Goal: Task Accomplishment & Management: Complete application form

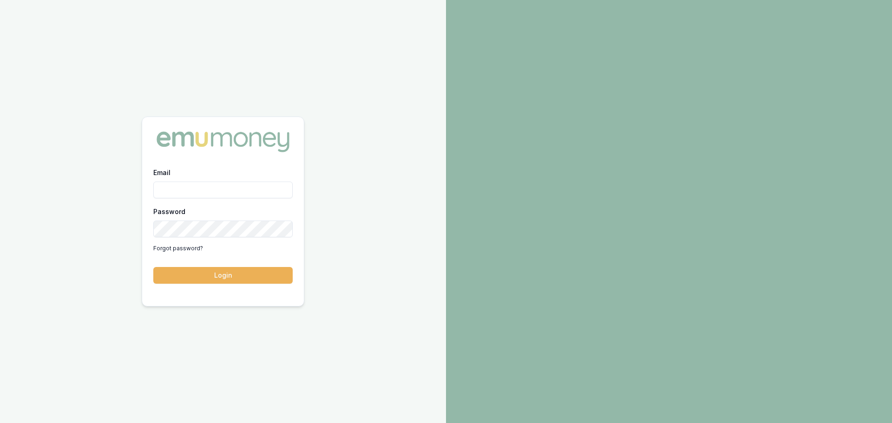
click at [257, 188] on input "Email" at bounding box center [222, 190] width 139 height 17
type input "erin.shield@emumoney.com.au"
click at [153, 267] on button "Login" at bounding box center [222, 275] width 139 height 17
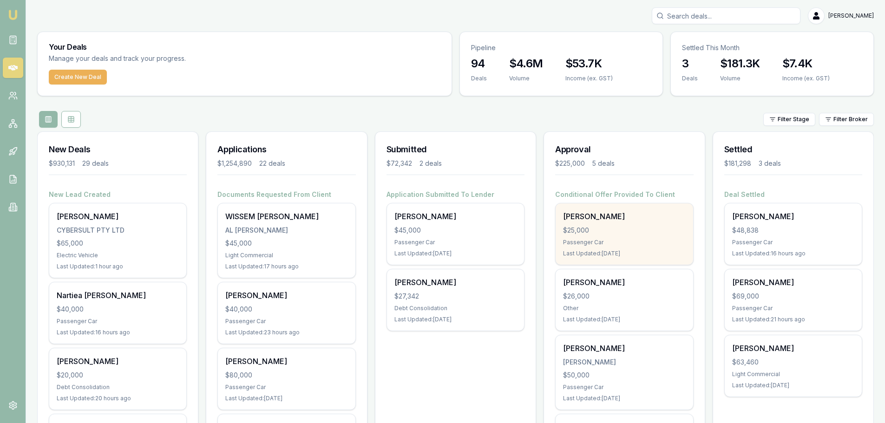
click at [599, 213] on div "[PERSON_NAME]" at bounding box center [624, 216] width 122 height 11
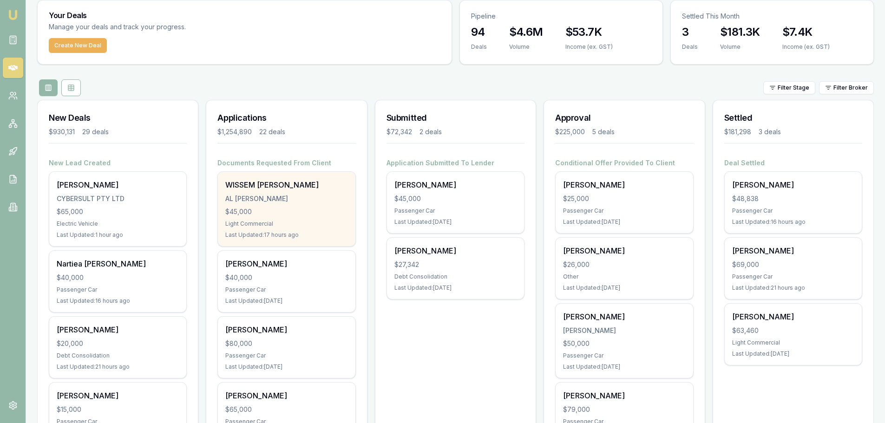
scroll to position [46, 0]
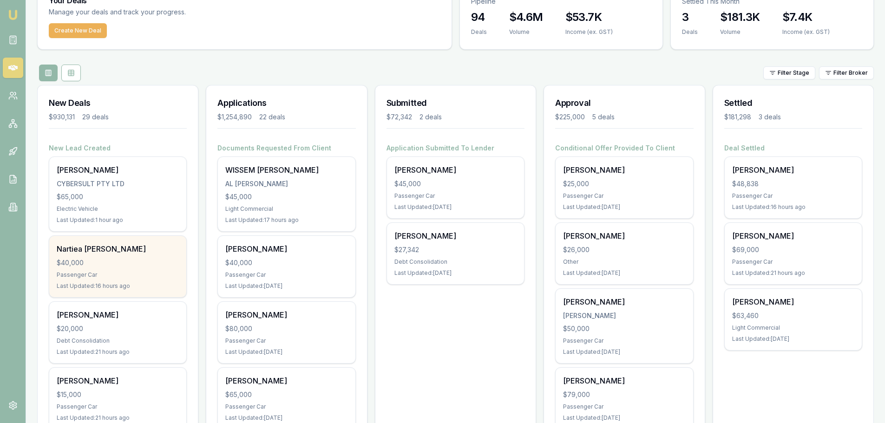
click at [122, 268] on div "Nartiea Morgan $40,000 Passenger Car Last Updated: 16 hours ago" at bounding box center [117, 266] width 137 height 61
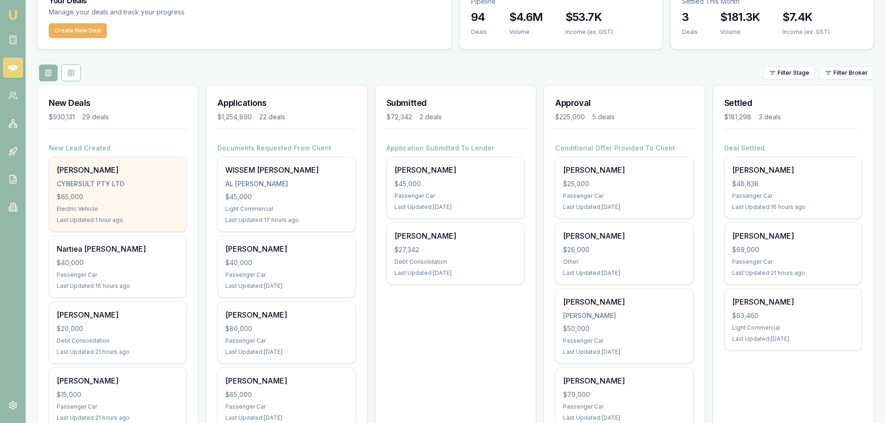
click at [79, 192] on div "$65,000" at bounding box center [118, 196] width 122 height 9
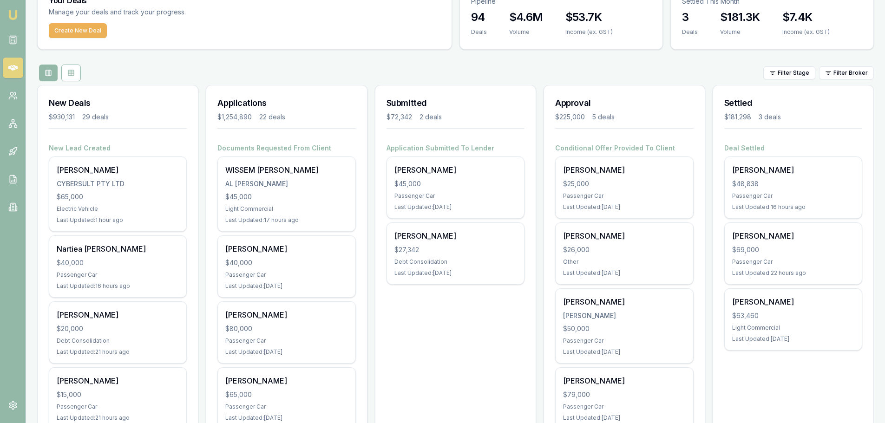
scroll to position [0, 0]
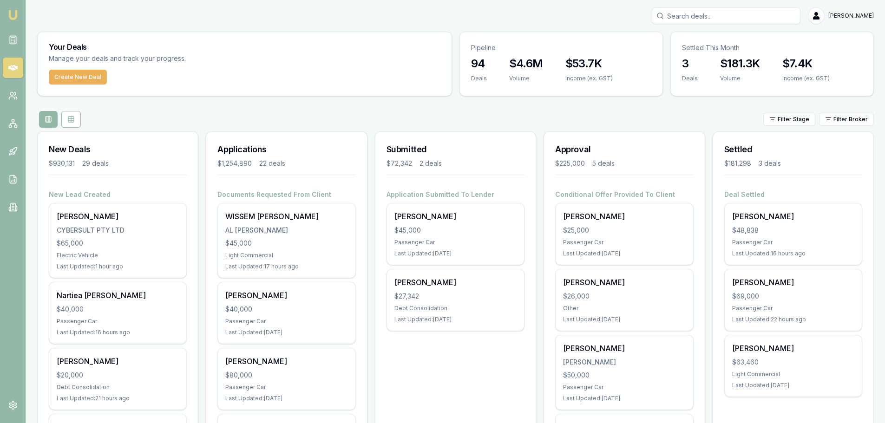
click at [759, 18] on input "Search deals" at bounding box center [725, 15] width 149 height 17
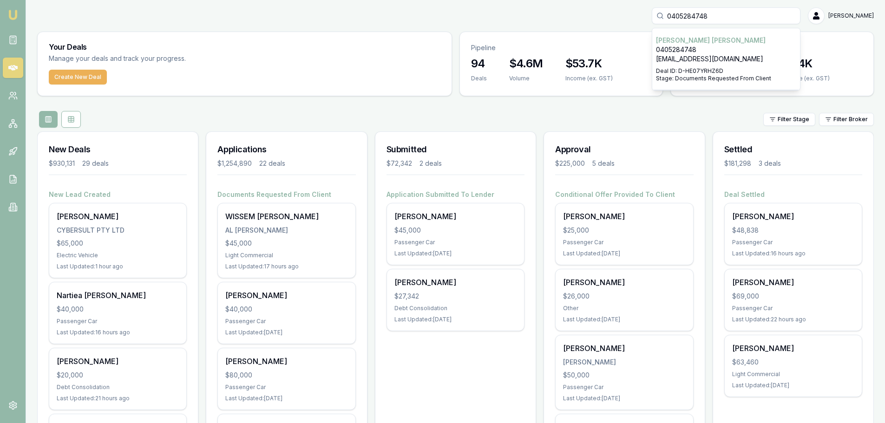
type input "0405284748"
click at [523, 18] on div "0405284748 HARRISON CLEMENTS 0405284748 harryclements01@gmail.com Deal ID: D-HE…" at bounding box center [455, 15] width 836 height 17
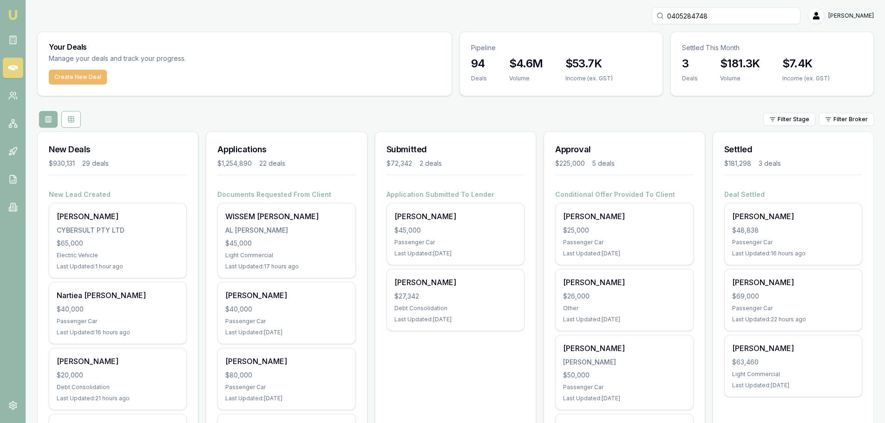
click at [81, 72] on button "Create New Deal" at bounding box center [78, 77] width 58 height 15
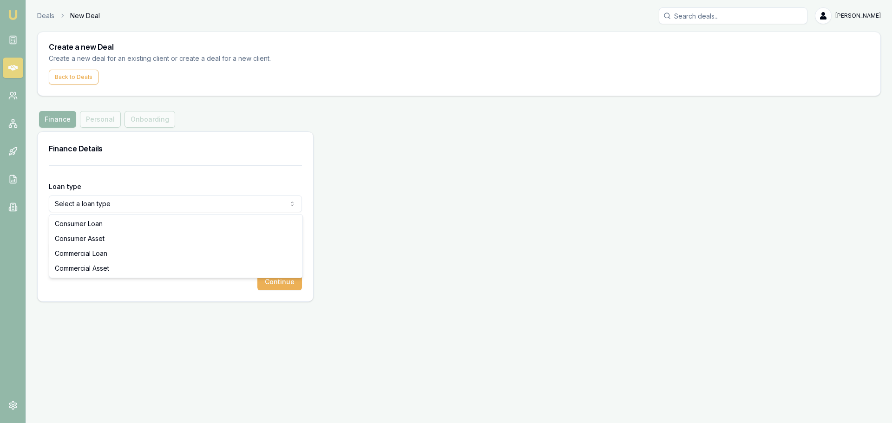
click at [172, 201] on html "Emu Broker Deals New Deal Erin Shield Toggle Menu Create a new Deal Create a ne…" at bounding box center [446, 211] width 892 height 423
select select "CONSUMER_ASSET"
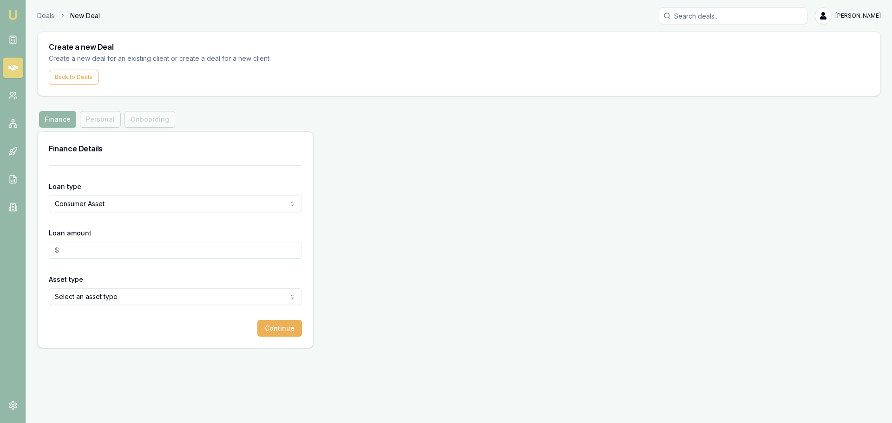
click at [118, 245] on input "Loan amount" at bounding box center [175, 250] width 253 height 17
type input "$35,000.00"
click at [125, 305] on form "Loan type Consumer Asset Consumer Loan Consumer Asset Commercial Loan Commercia…" at bounding box center [175, 250] width 253 height 171
click at [130, 298] on html "Emu Broker Deals New Deal Erin Shield Toggle Menu Create a new Deal Create a ne…" at bounding box center [446, 211] width 892 height 423
click at [274, 326] on button "Continue" at bounding box center [279, 328] width 45 height 17
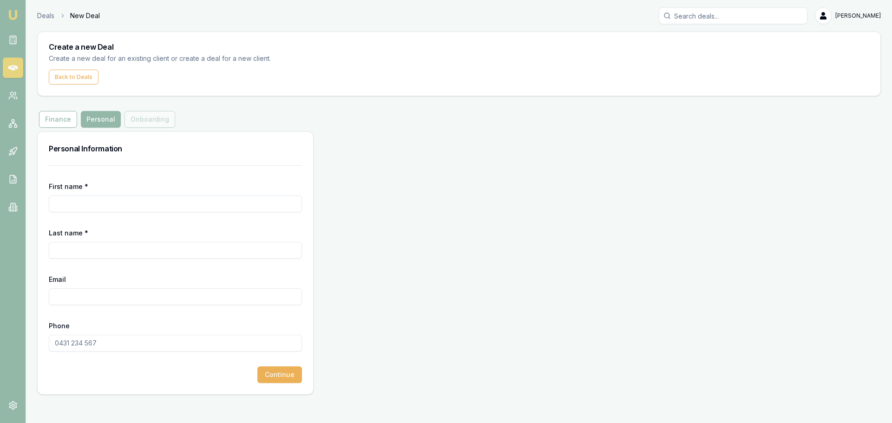
click at [141, 204] on input "First name *" at bounding box center [175, 203] width 253 height 17
type input "WALT"
type input "JONES"
type input "wallnuts22@hotmail.com"
type input "0405 026 351"
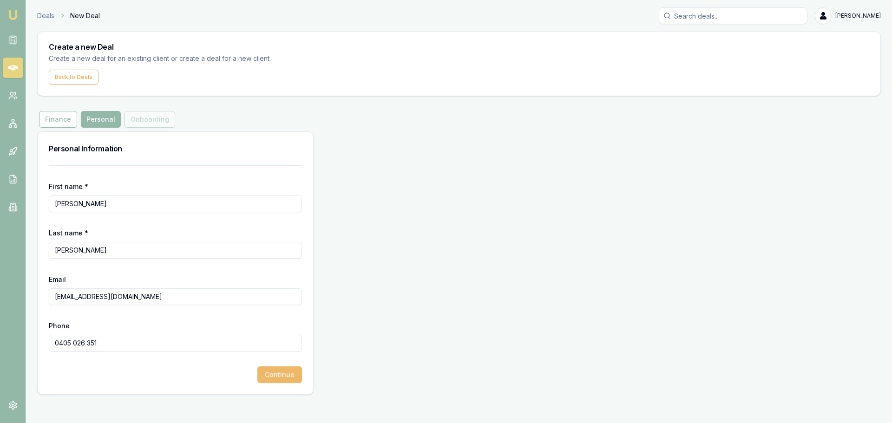
click at [284, 376] on button "Continue" at bounding box center [279, 374] width 45 height 17
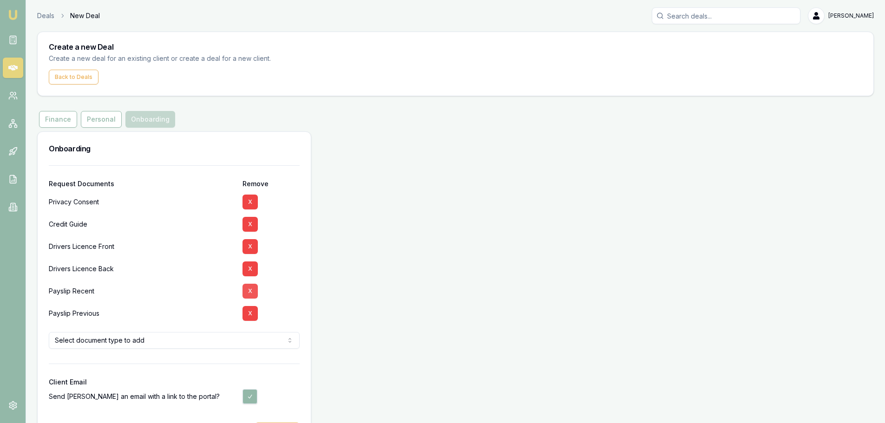
click at [251, 289] on button "X" at bounding box center [249, 291] width 15 height 15
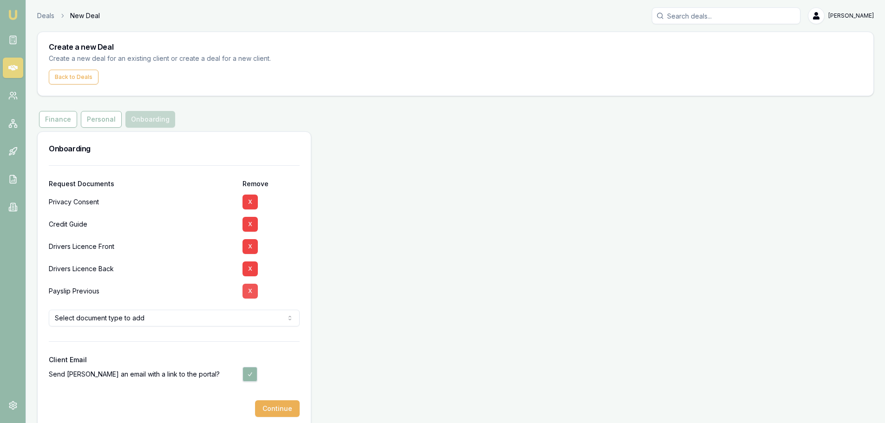
click at [249, 287] on button "X" at bounding box center [249, 291] width 15 height 15
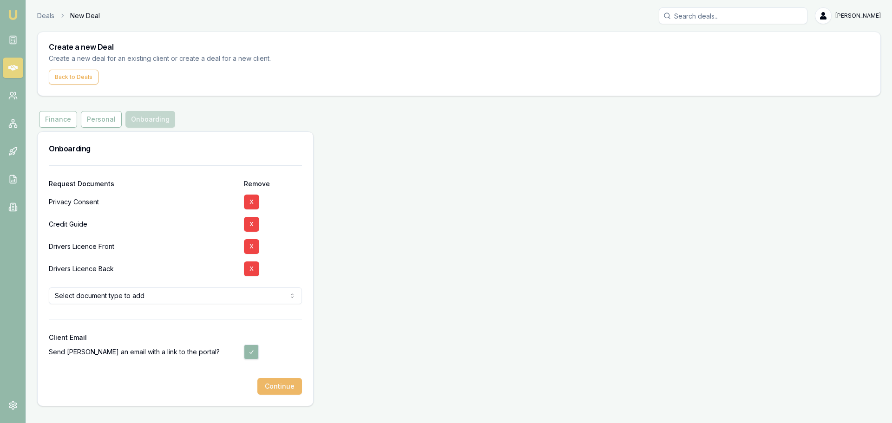
click at [276, 388] on button "Continue" at bounding box center [279, 386] width 45 height 17
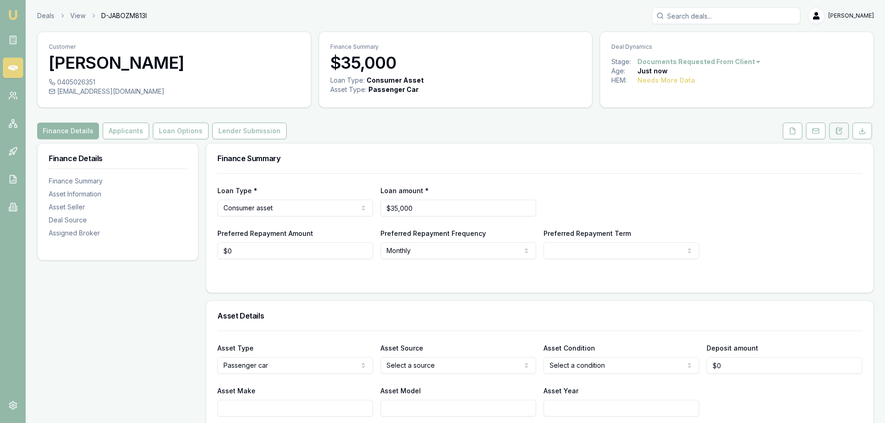
click at [842, 135] on button at bounding box center [839, 131] width 20 height 17
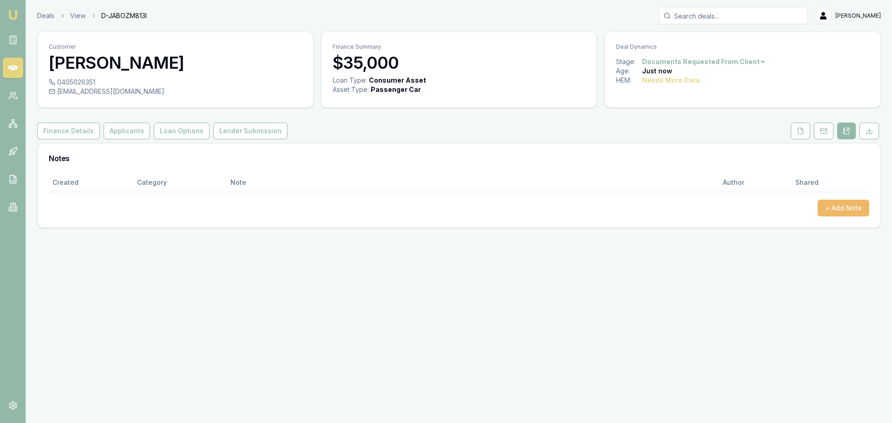
click at [843, 205] on button "+ Add Note" at bounding box center [843, 208] width 52 height 17
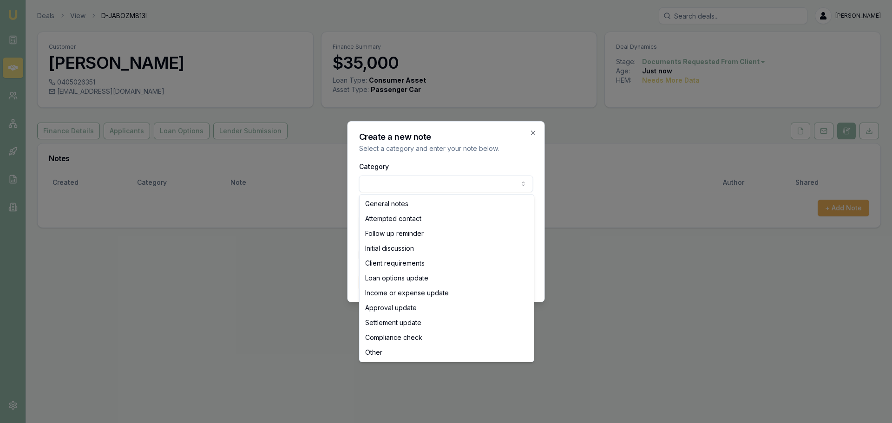
click at [436, 186] on body "Emu Broker Deals View D-JABOZM813I Erin Shield Toggle Menu Customer WALT JONES …" at bounding box center [446, 211] width 892 height 423
select select "ATTEMPTED_CONTACT"
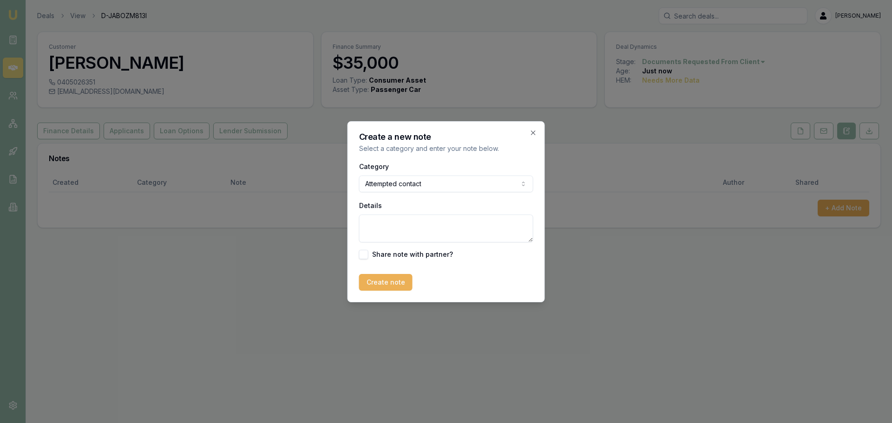
click at [400, 230] on textarea "Details" at bounding box center [446, 229] width 174 height 28
type textarea "sent intro text"
click at [378, 282] on button "Create note" at bounding box center [385, 282] width 53 height 17
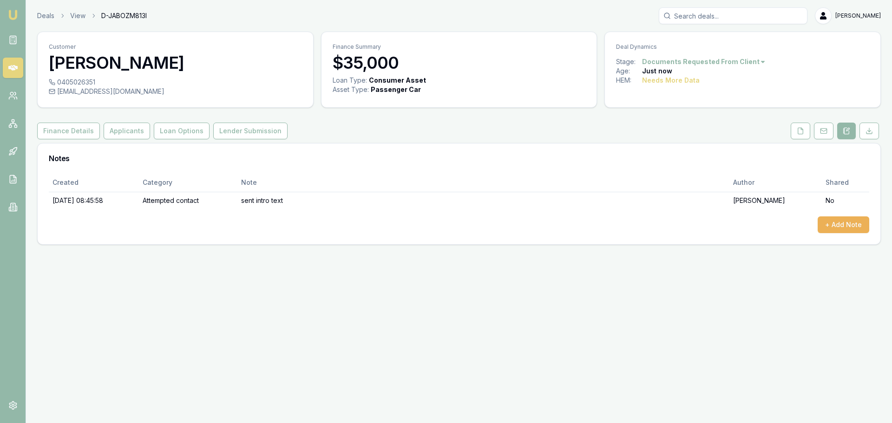
click at [11, 66] on icon at bounding box center [12, 68] width 9 height 6
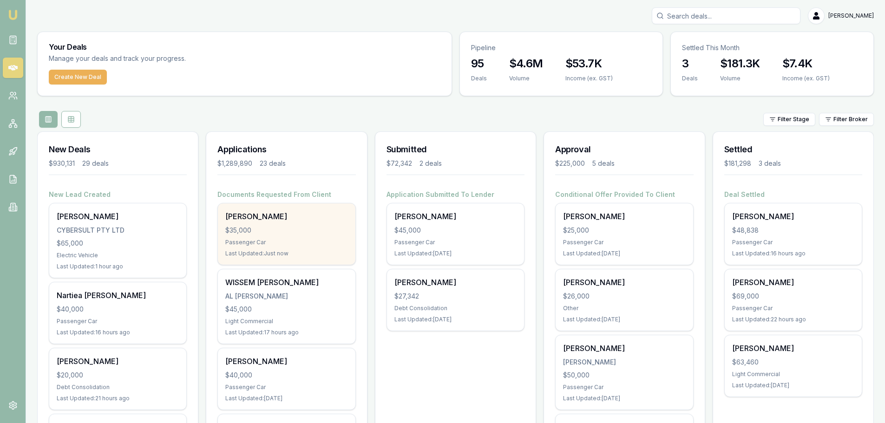
click at [238, 223] on div "WALT JONES $35,000 Passenger Car Last Updated: Just now" at bounding box center [286, 233] width 137 height 61
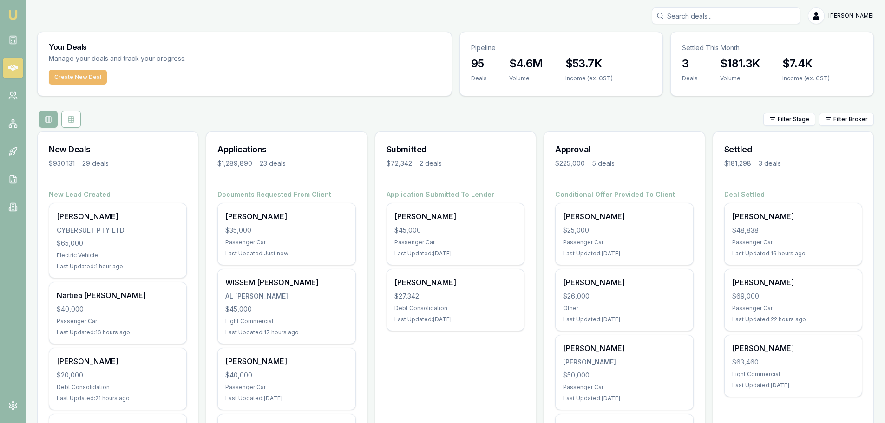
click at [80, 74] on button "Create New Deal" at bounding box center [78, 77] width 58 height 15
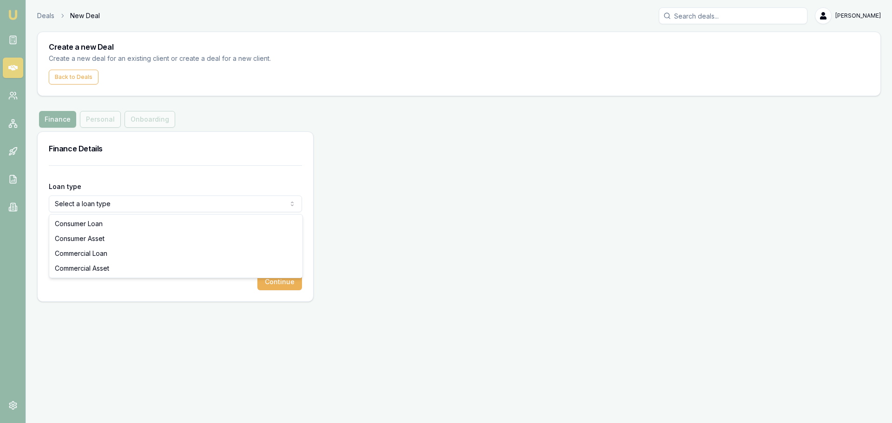
click at [136, 202] on html "Emu Broker Deals New Deal Erin Shield Toggle Menu Create a new Deal Create a ne…" at bounding box center [446, 211] width 892 height 423
select select "CONSUMER_ASSET"
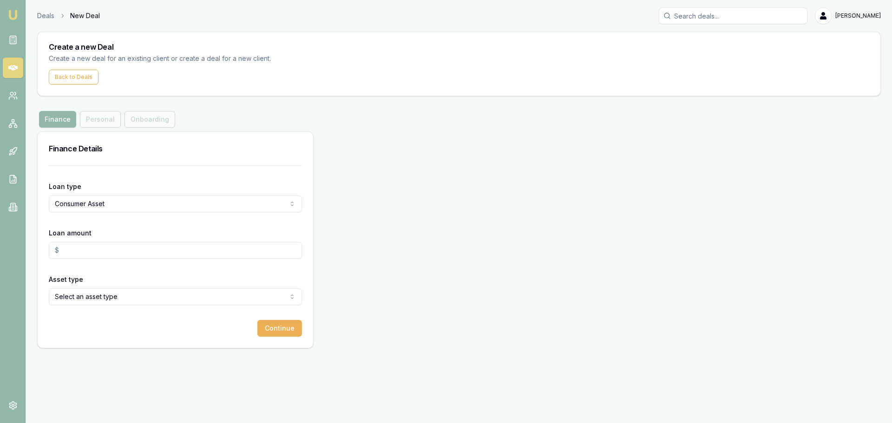
click at [111, 252] on input "Loan amount" at bounding box center [175, 250] width 253 height 17
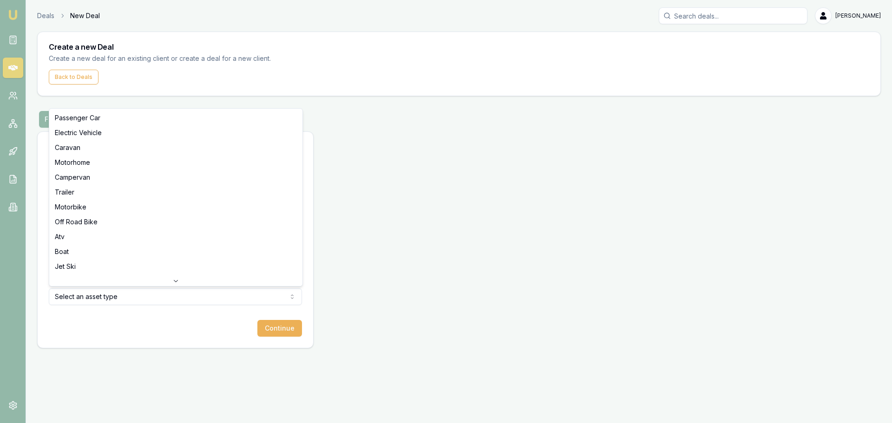
type input "$80,000.00"
click at [84, 296] on html "Emu Broker Deals New Deal Erin Shield Toggle Menu Create a new Deal Create a ne…" at bounding box center [446, 211] width 892 height 423
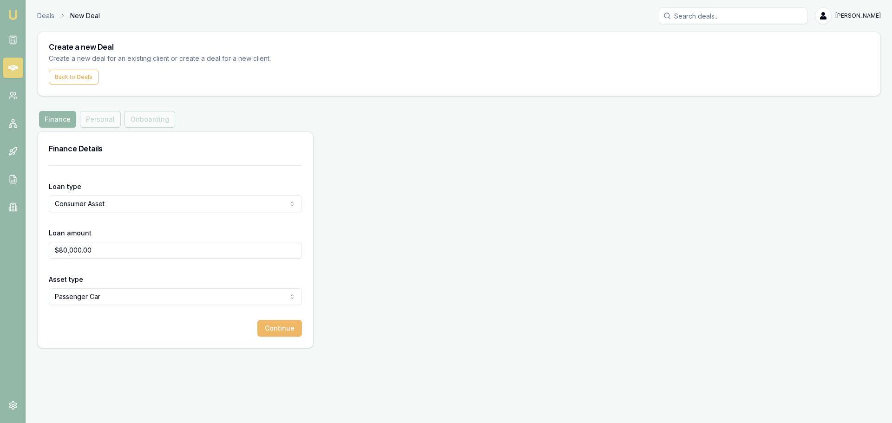
click at [291, 331] on button "Continue" at bounding box center [279, 328] width 45 height 17
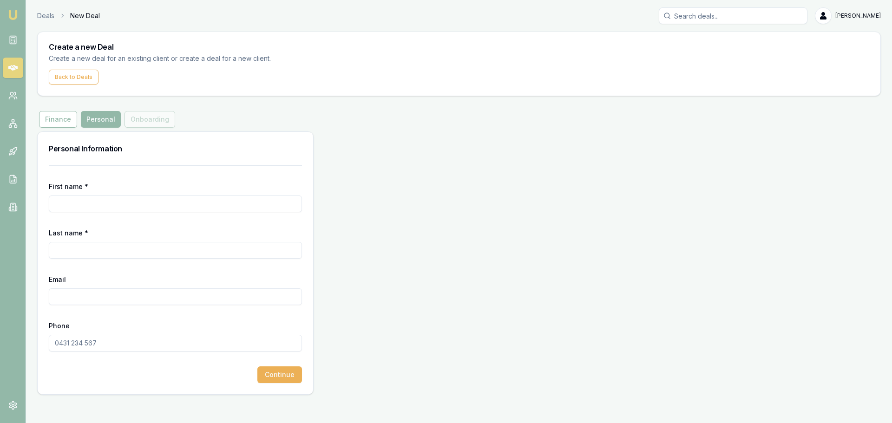
click at [131, 206] on input "First name *" at bounding box center [175, 203] width 253 height 17
type input "KYLIE"
type input "RILEY"
click at [174, 294] on input "kylie_2509@hotmail.copm" at bounding box center [175, 296] width 253 height 17
type input "kylie_2509@hotmail.com"
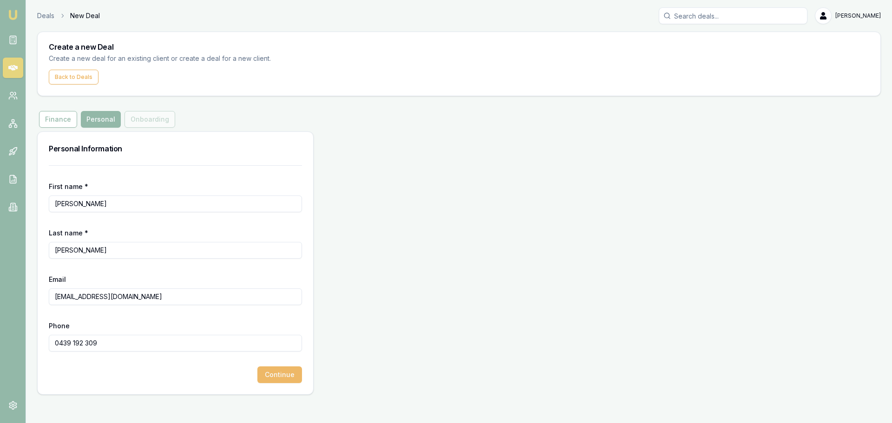
type input "0439 192 309"
click at [274, 375] on button "Continue" at bounding box center [279, 374] width 45 height 17
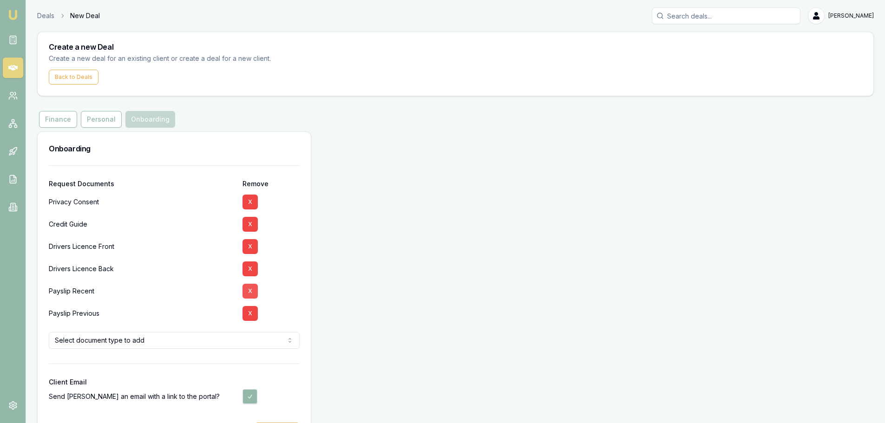
click at [247, 290] on button "X" at bounding box center [249, 291] width 15 height 15
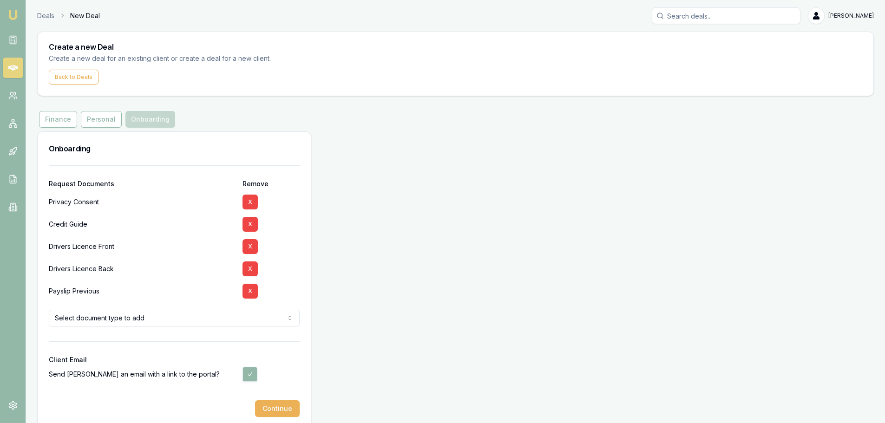
click at [247, 290] on button "X" at bounding box center [249, 291] width 15 height 15
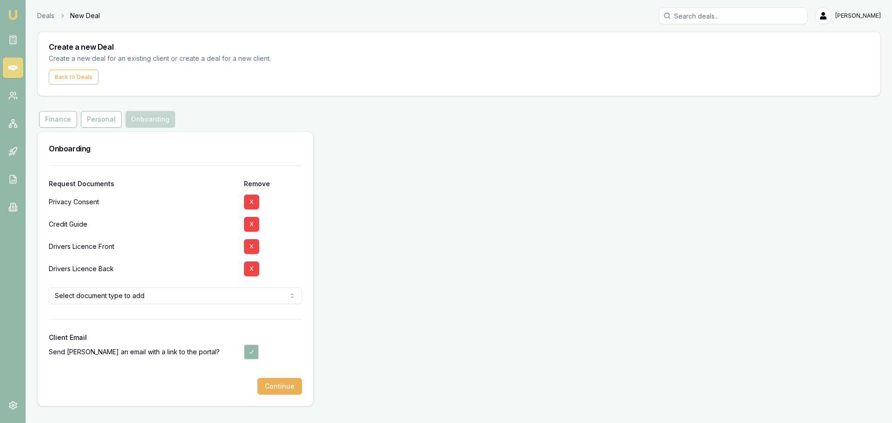
click at [194, 296] on html "Emu Broker Deals New Deal Erin Shield Toggle Menu Create a new Deal Create a ne…" at bounding box center [446, 211] width 892 height 423
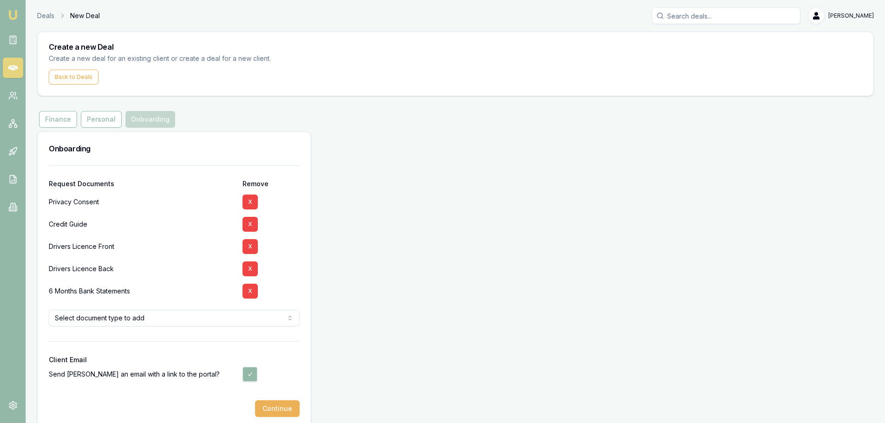
click at [276, 406] on button "Continue" at bounding box center [277, 408] width 45 height 17
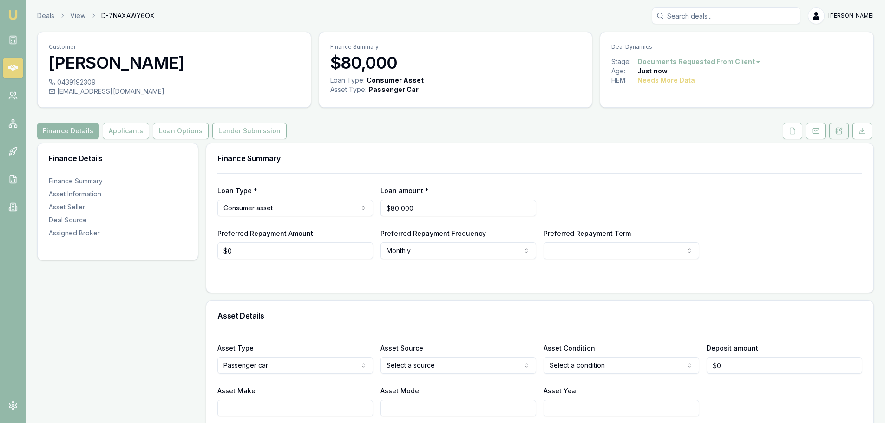
click at [840, 126] on button at bounding box center [839, 131] width 20 height 17
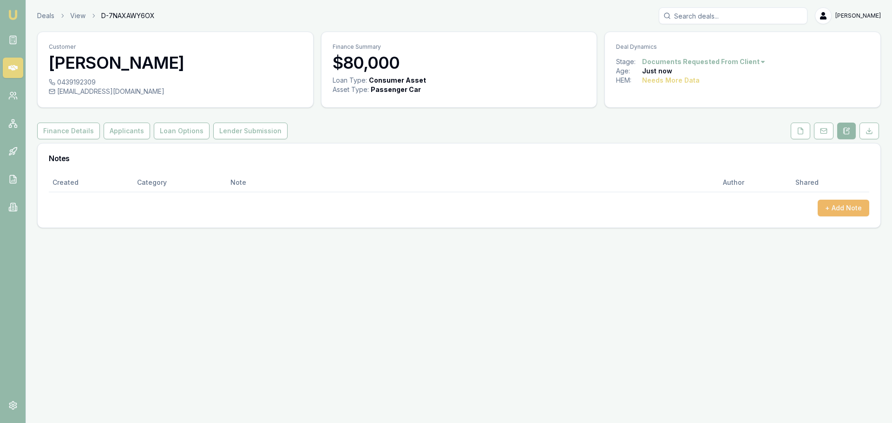
click at [844, 210] on button "+ Add Note" at bounding box center [843, 208] width 52 height 17
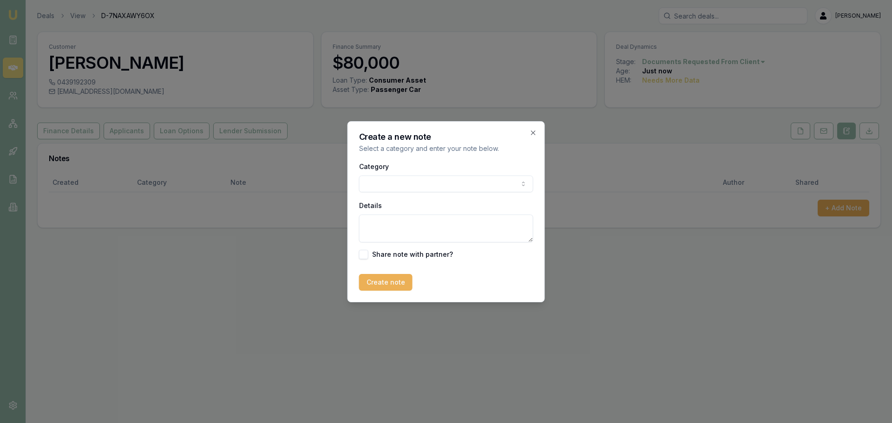
click at [489, 178] on body "Emu Broker Deals View D-7NAXAWY6OX Erin Shield Toggle Menu Customer KYLIE RILEY…" at bounding box center [446, 211] width 892 height 423
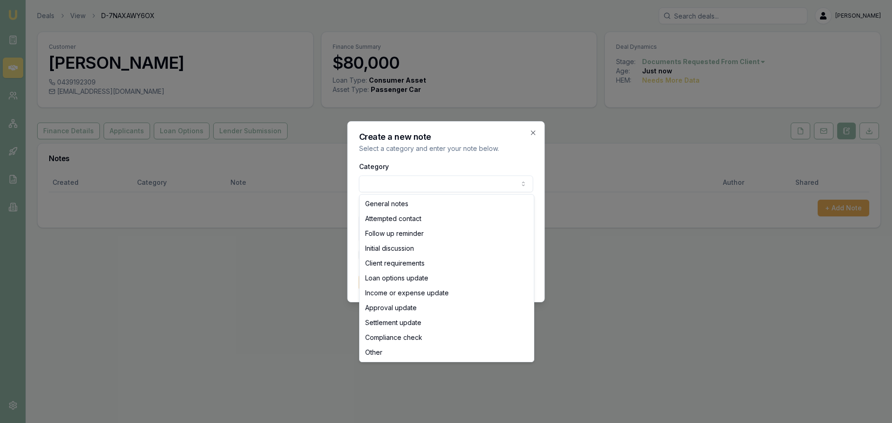
select select "ATTEMPTED_CONTACT"
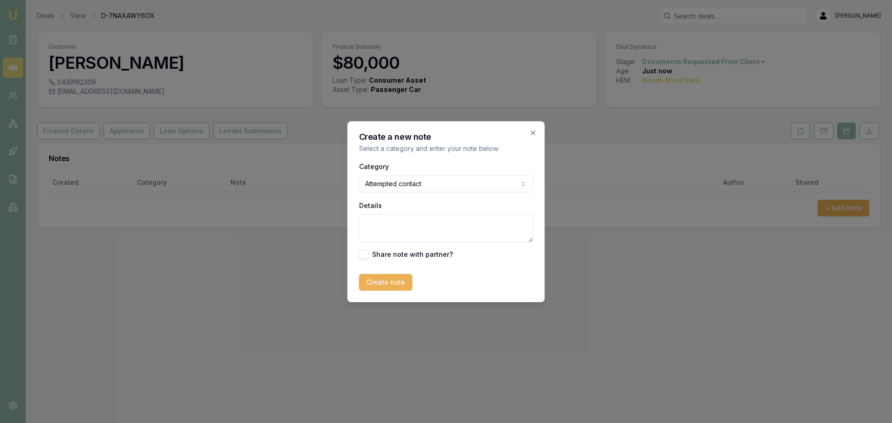
click at [415, 222] on textarea "Details" at bounding box center [446, 229] width 174 height 28
type textarea "sent intro text"
click at [371, 287] on button "Create note" at bounding box center [385, 282] width 53 height 17
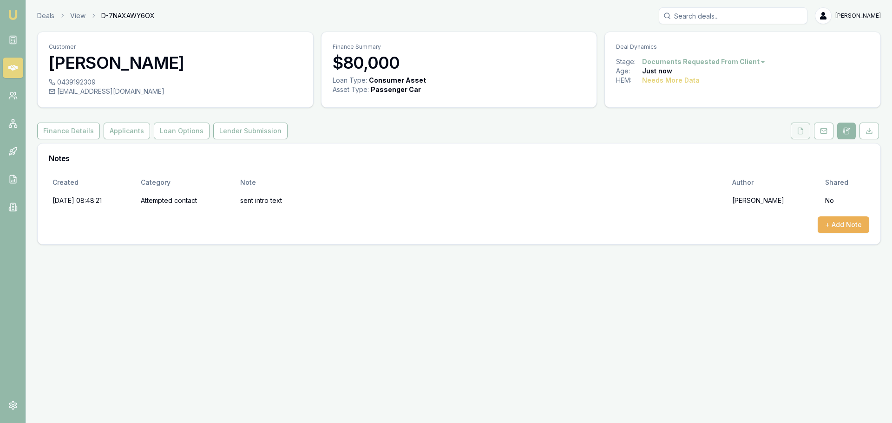
click at [803, 133] on icon at bounding box center [800, 131] width 5 height 6
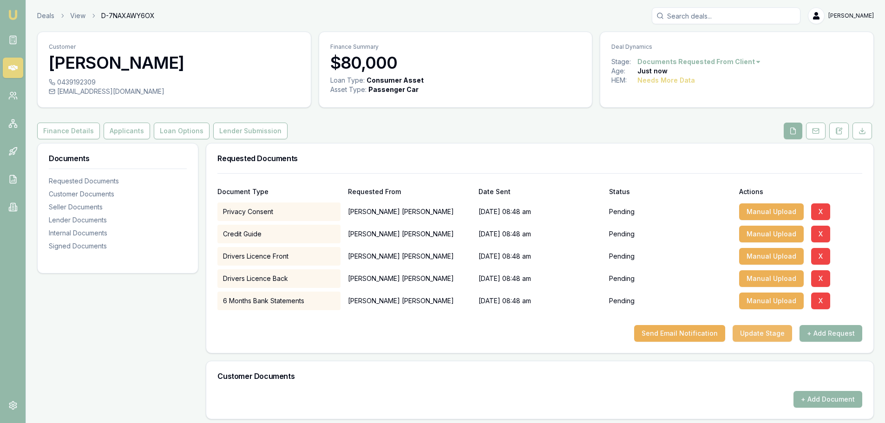
click at [768, 329] on button "Update Stage" at bounding box center [761, 333] width 59 height 17
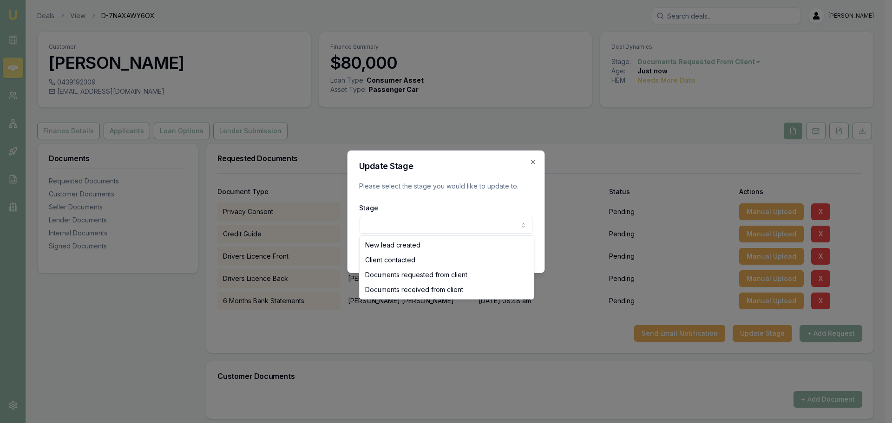
click at [484, 225] on body "Emu Broker Deals View D-7NAXAWY6OX Erin Shield Toggle Menu Customer KYLIE RILEY…" at bounding box center [442, 211] width 885 height 423
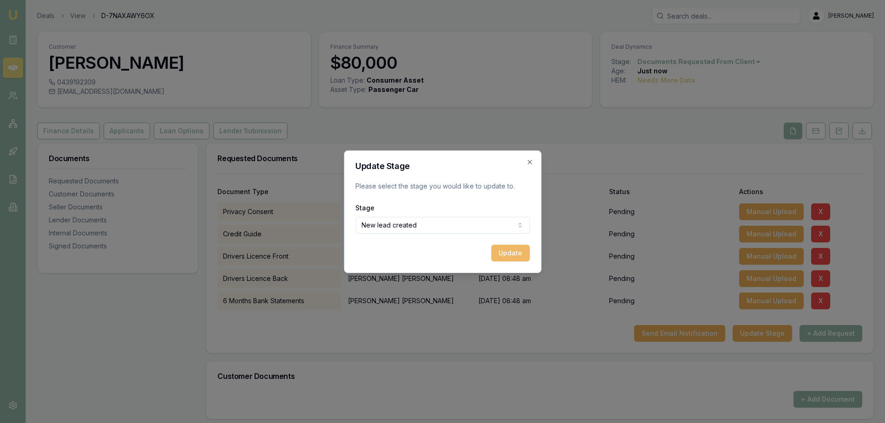
click at [515, 251] on button "Update" at bounding box center [510, 253] width 39 height 17
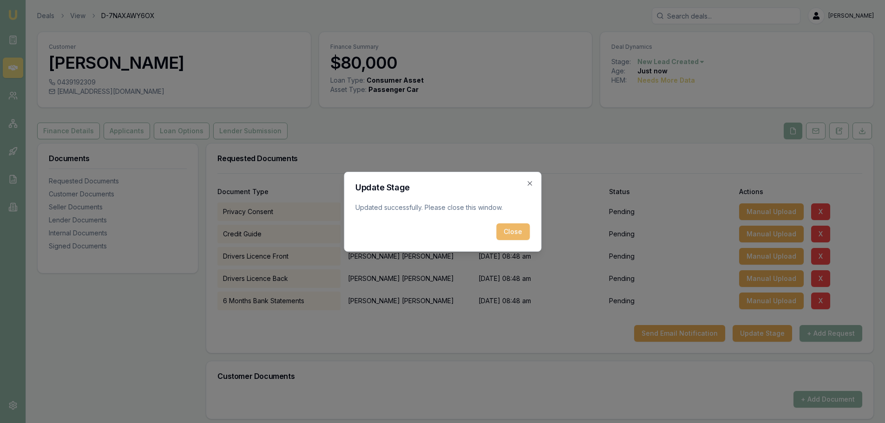
click at [512, 229] on button "Close" at bounding box center [512, 231] width 33 height 17
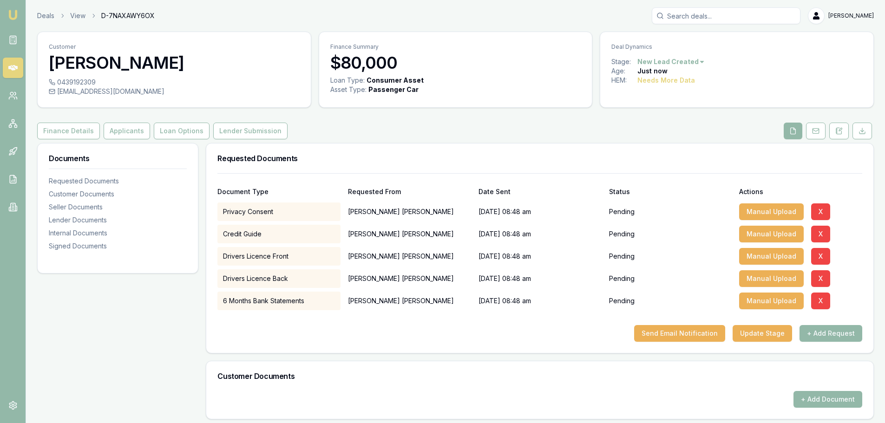
click at [8, 69] on icon at bounding box center [12, 67] width 9 height 9
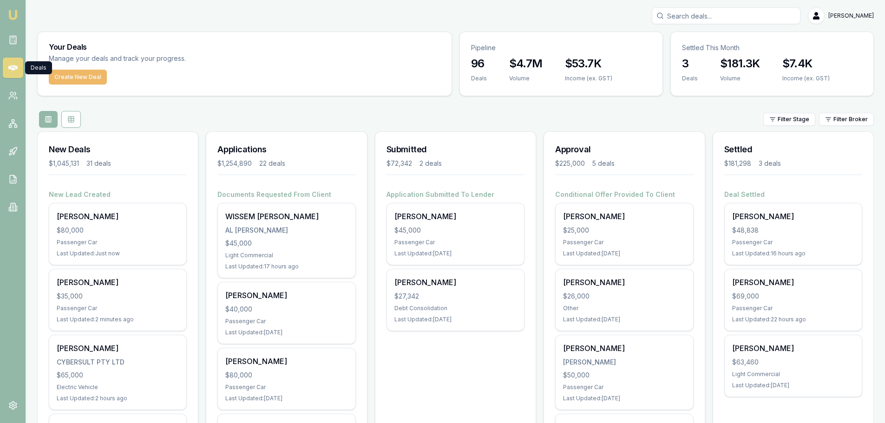
click at [79, 72] on button "Create New Deal" at bounding box center [78, 77] width 58 height 15
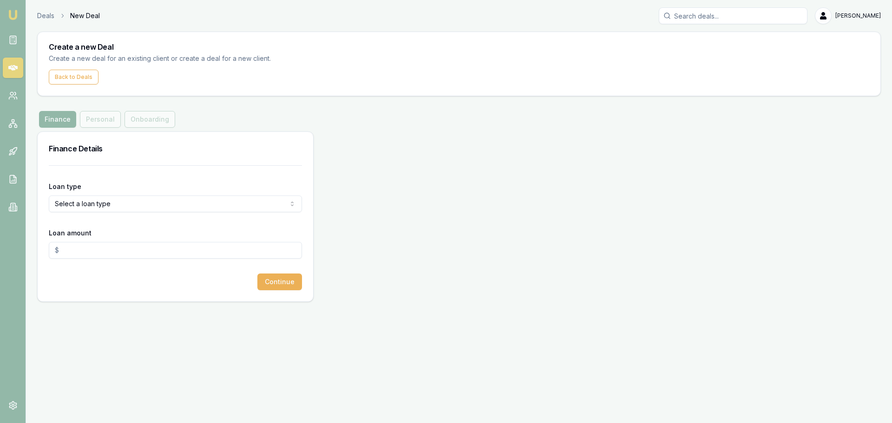
click at [71, 202] on html "Emu Broker Deals New Deal Erin Shield Toggle Menu Create a new Deal Create a ne…" at bounding box center [446, 211] width 892 height 423
select select "CONSUMER_ASSET"
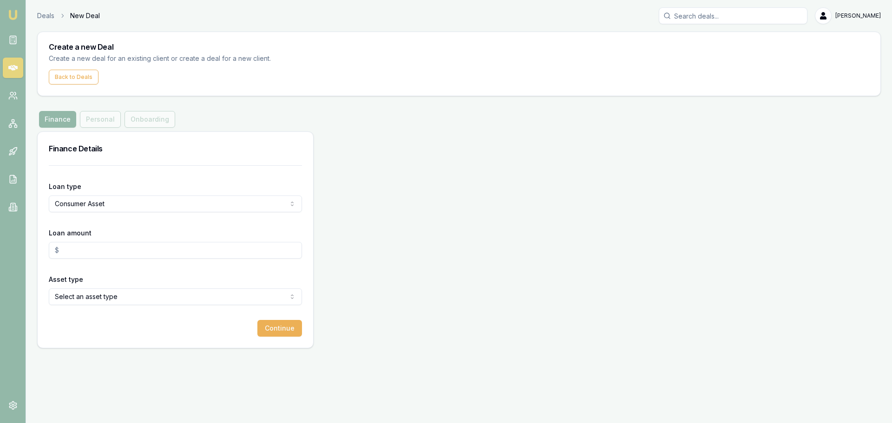
click at [82, 248] on input "Loan amount" at bounding box center [175, 250] width 253 height 17
click at [85, 300] on html "Emu Broker Deals New Deal Erin Shield Toggle Menu Create a new Deal Create a ne…" at bounding box center [446, 211] width 892 height 423
type input "$105,000.00"
click at [291, 332] on button "Continue" at bounding box center [279, 328] width 45 height 17
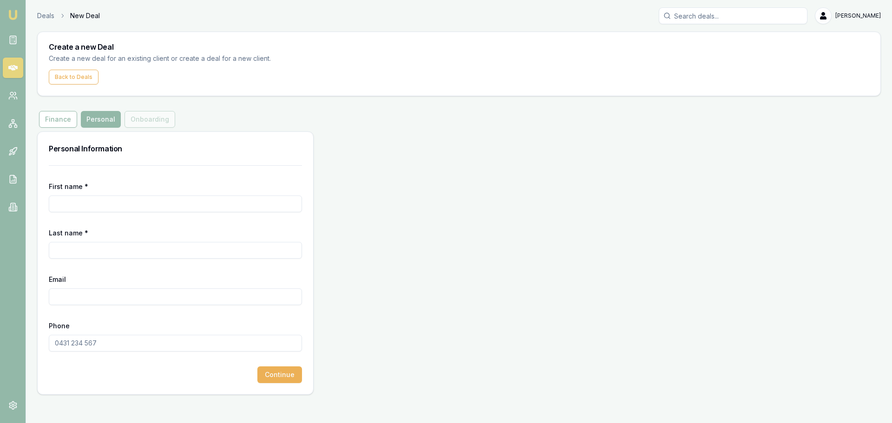
click at [154, 202] on input "First name *" at bounding box center [175, 203] width 253 height 17
type input "MICHAEL"
type input "O'SHEA"
click at [170, 295] on input "Email" at bounding box center [175, 296] width 253 height 17
paste input "mickoshopfitouts@hotmail.com"
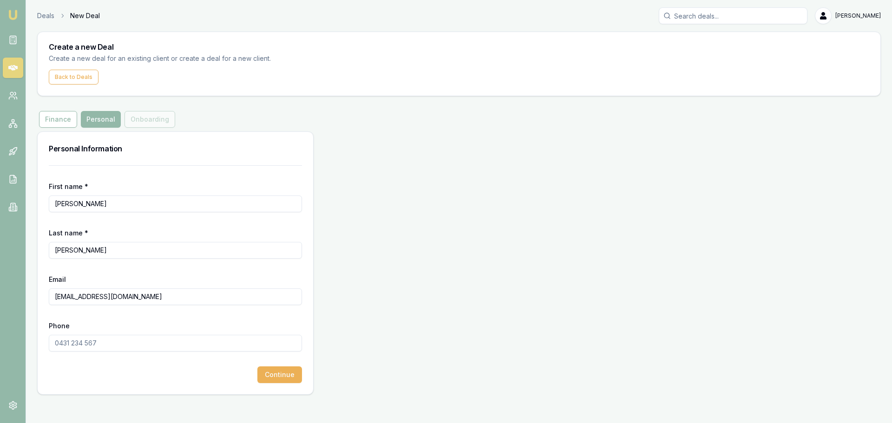
type input "mickoshopfitouts@hotmail.com"
click at [137, 344] on input "Phone" at bounding box center [175, 343] width 253 height 17
type input "0409 464 212"
click at [271, 379] on button "Continue" at bounding box center [279, 374] width 45 height 17
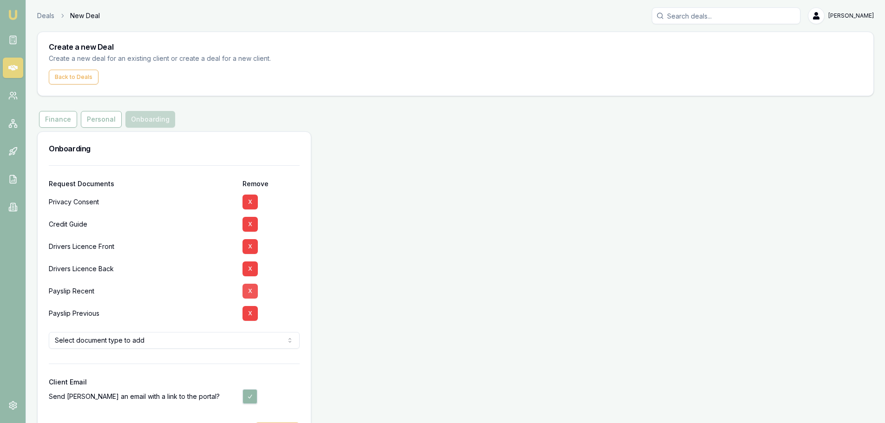
click at [254, 289] on button "X" at bounding box center [249, 291] width 15 height 15
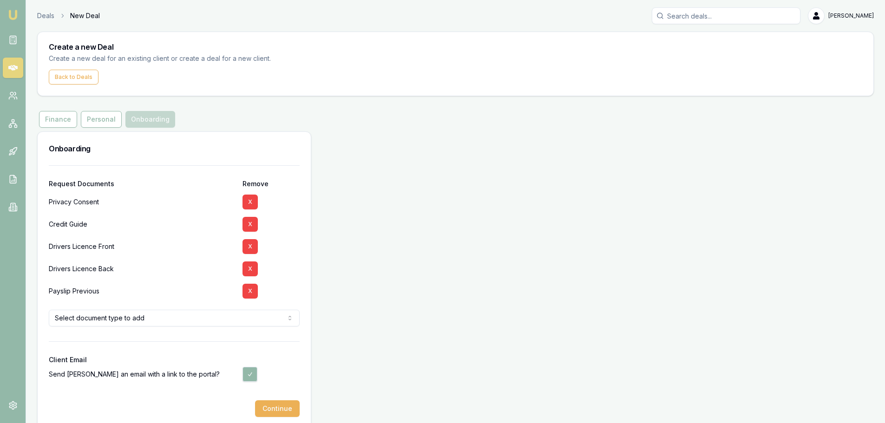
click at [254, 289] on button "X" at bounding box center [249, 291] width 15 height 15
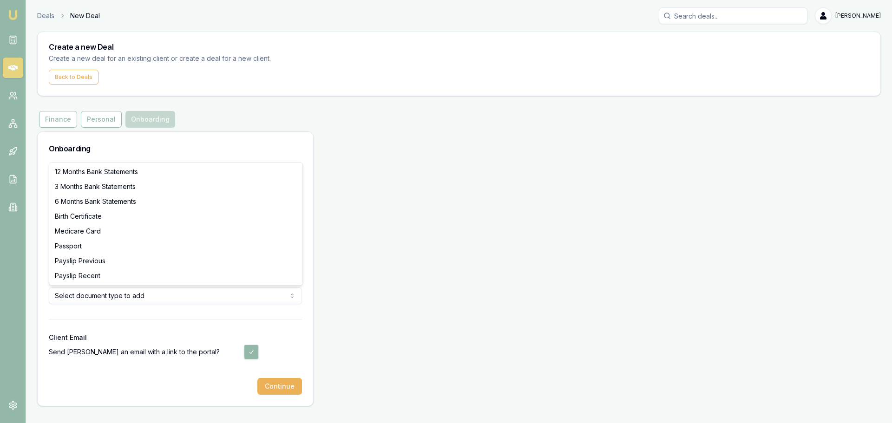
click at [153, 294] on html "Emu Broker Deals New Deal Erin Shield Toggle Menu Create a new Deal Create a ne…" at bounding box center [446, 211] width 892 height 423
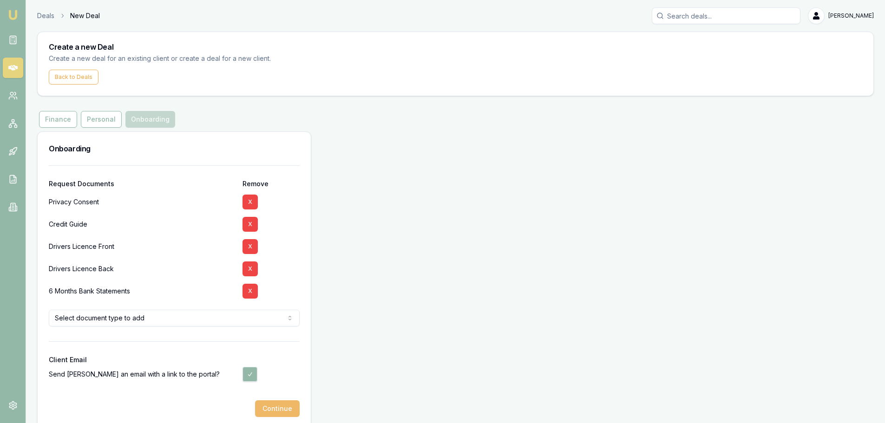
click at [284, 403] on button "Continue" at bounding box center [277, 408] width 45 height 17
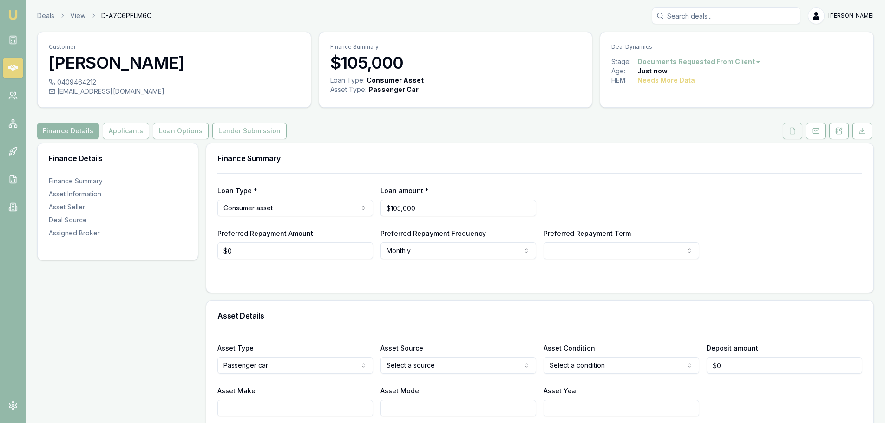
click at [790, 127] on button at bounding box center [792, 131] width 20 height 17
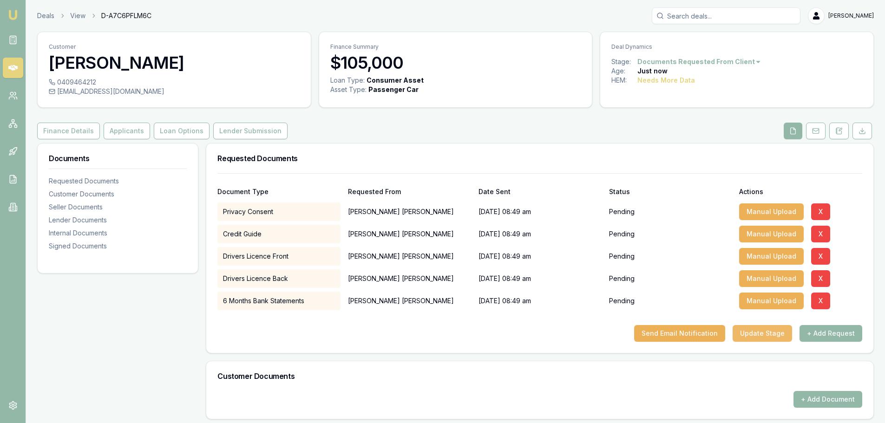
click at [759, 331] on button "Update Stage" at bounding box center [761, 333] width 59 height 17
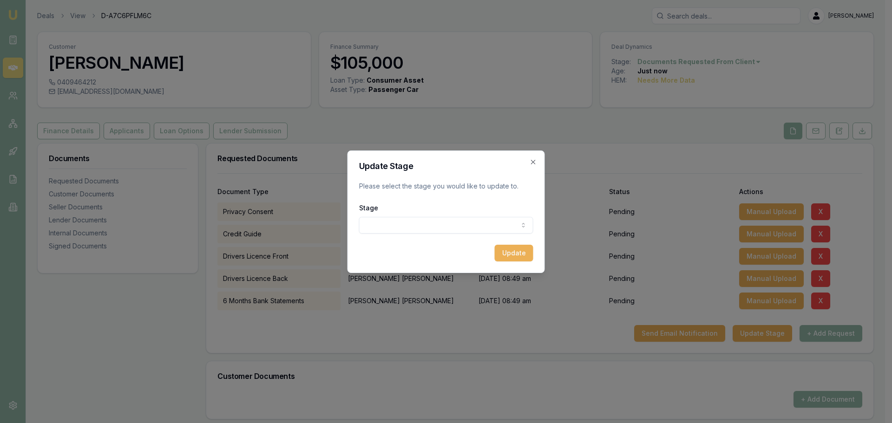
click at [433, 229] on body "Emu Broker Deals View D-A7C6PFLM6C Erin Shield Toggle Menu Customer MICHAEL O'S…" at bounding box center [442, 211] width 885 height 423
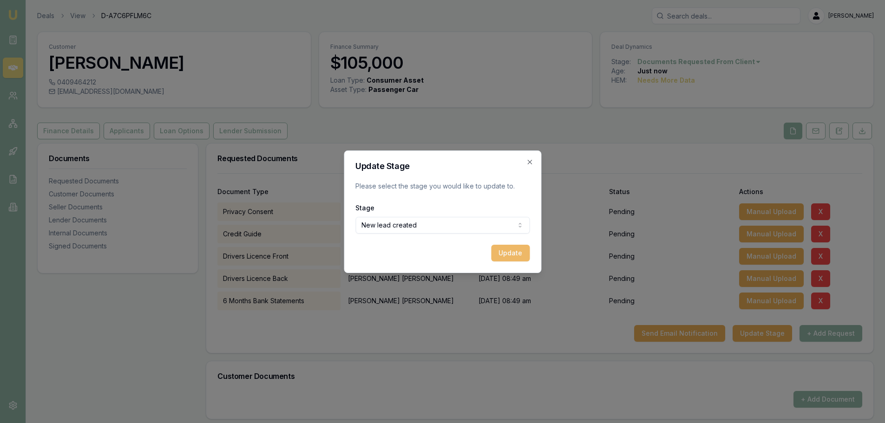
click at [516, 254] on button "Update" at bounding box center [510, 253] width 39 height 17
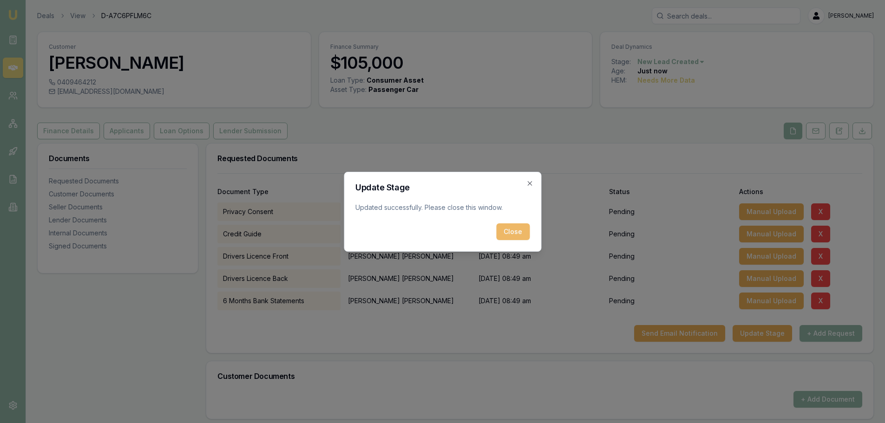
click at [517, 228] on button "Close" at bounding box center [512, 231] width 33 height 17
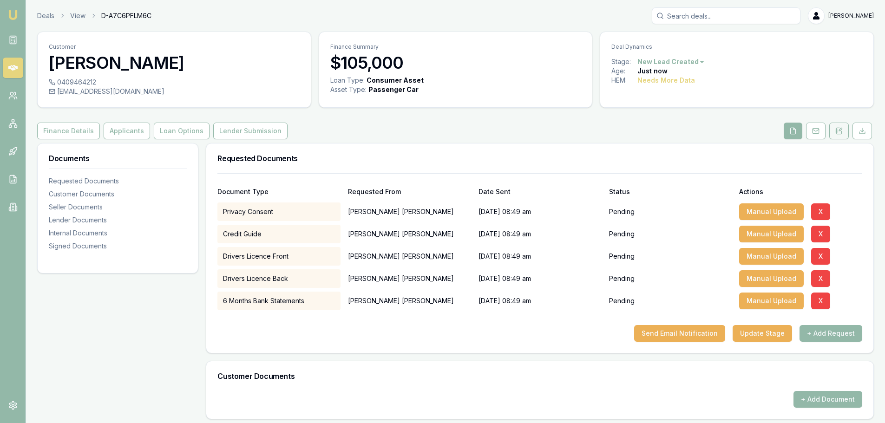
click at [843, 129] on button at bounding box center [839, 131] width 20 height 17
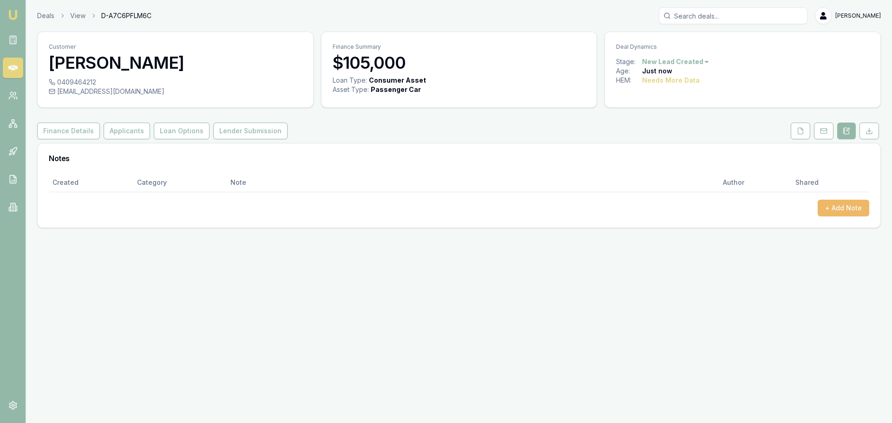
click at [845, 211] on button "+ Add Note" at bounding box center [843, 208] width 52 height 17
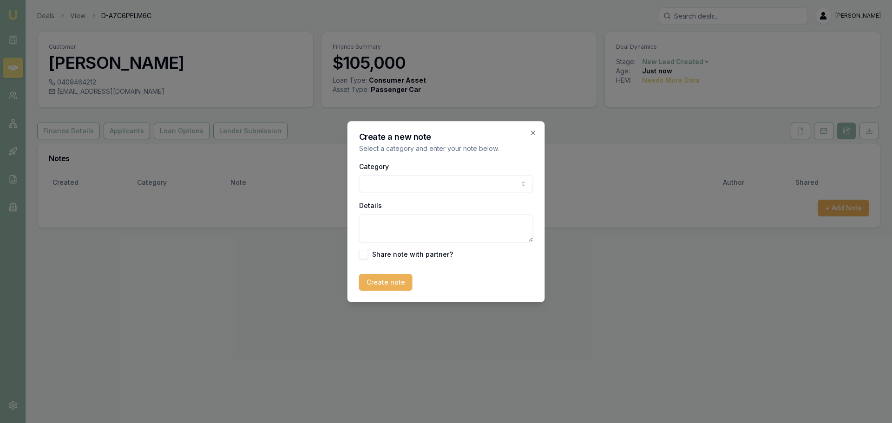
click at [385, 183] on body "Emu Broker Deals View D-A7C6PFLM6C Erin Shield Toggle Menu Customer MICHAEL O'S…" at bounding box center [446, 211] width 892 height 423
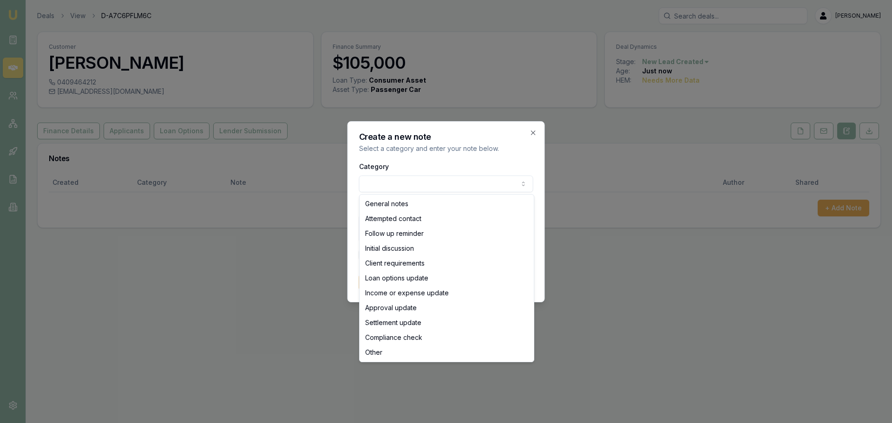
select select "ATTEMPTED_CONTACT"
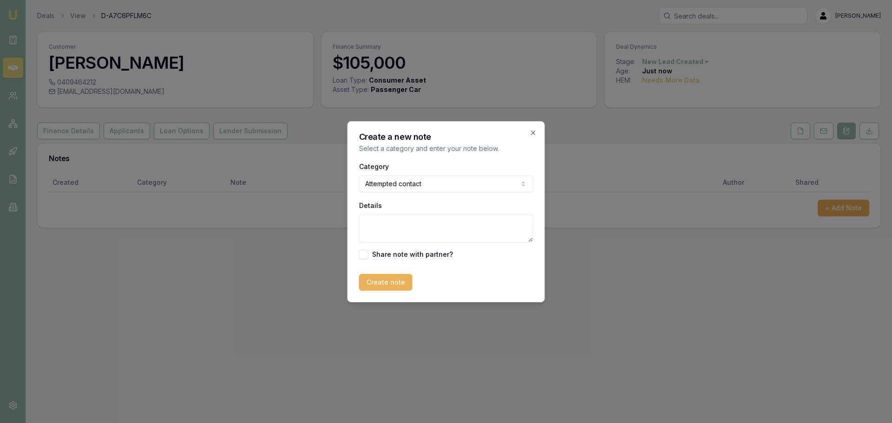
click at [395, 233] on textarea "Details" at bounding box center [446, 229] width 174 height 28
type textarea "SENT INTRO TEXT"
click at [398, 279] on button "Create note" at bounding box center [385, 282] width 53 height 17
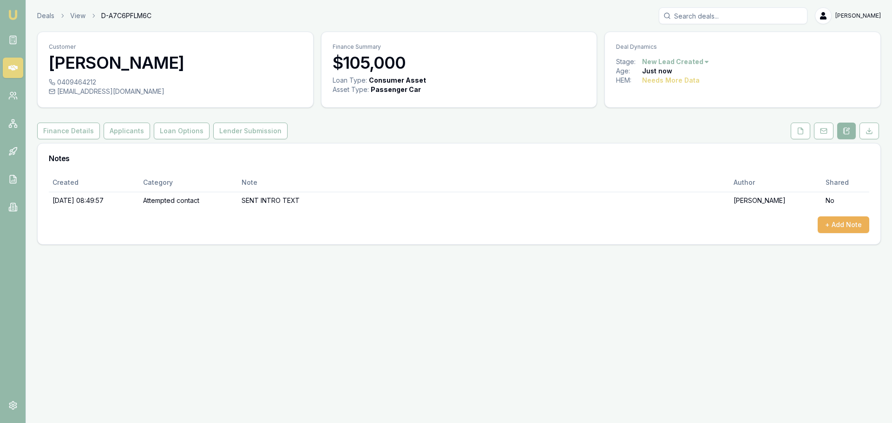
click at [13, 68] on icon at bounding box center [12, 68] width 9 height 6
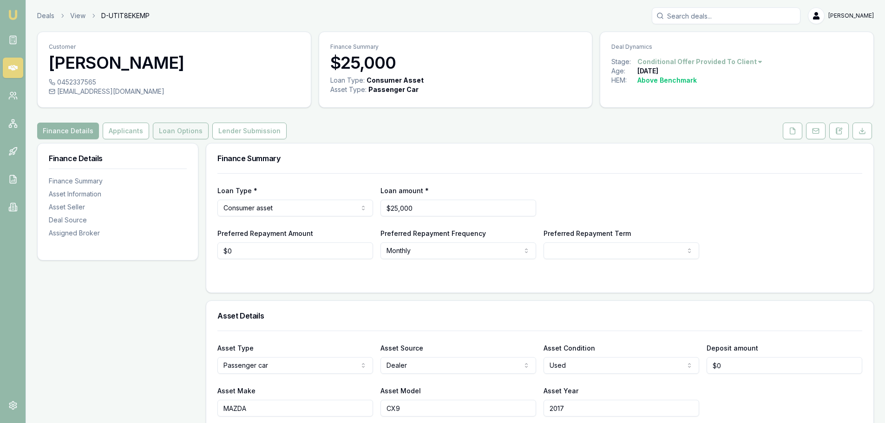
click at [181, 136] on button "Loan Options" at bounding box center [181, 131] width 56 height 17
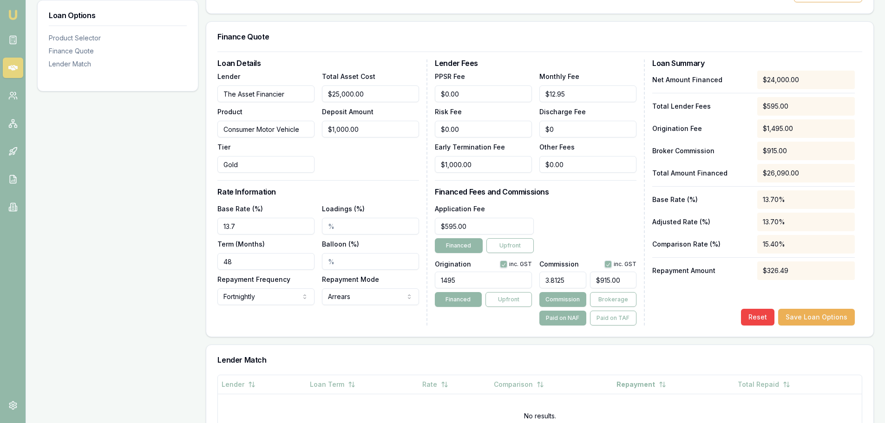
scroll to position [242, 0]
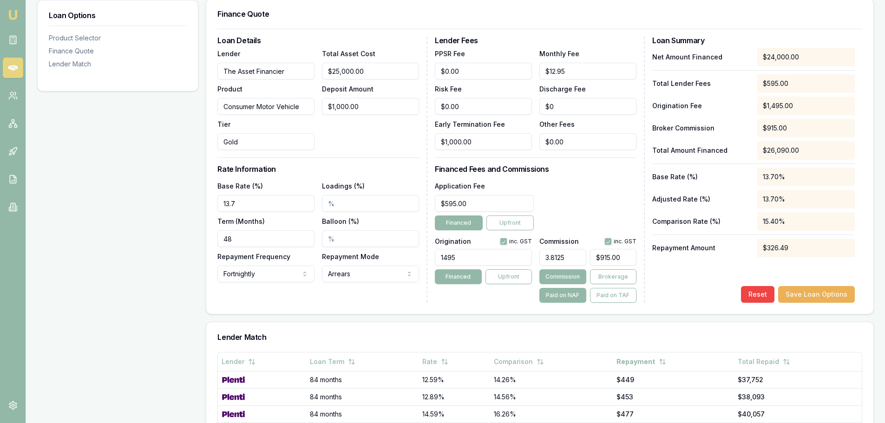
type input "915"
drag, startPoint x: 629, startPoint y: 256, endPoint x: 445, endPoint y: 263, distance: 184.0
click at [458, 266] on div "Origination inc. GST 1495 Financed Upfront Commission inc. GST 3.8125 915 Commi…" at bounding box center [536, 268] width 202 height 69
type input "0.03333333333333333"
type input "8"
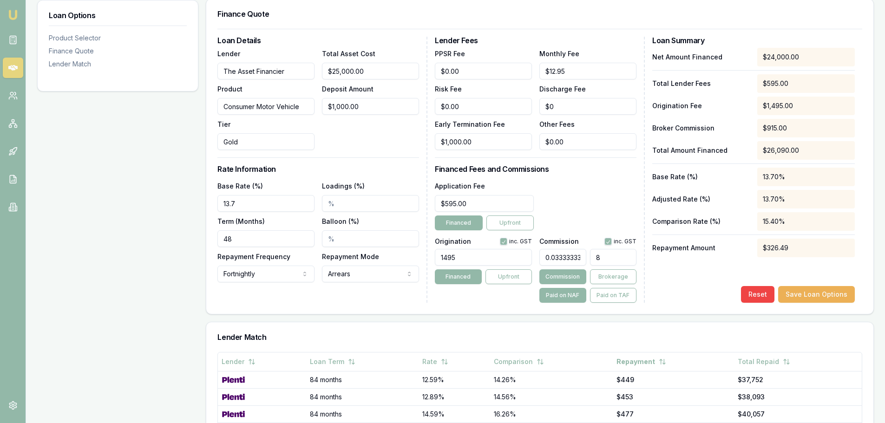
type input "0.37083333333333335"
type input "89"
type input "3.7416666666666667"
type input "$898.00"
click at [712, 299] on div "Reset Save Loan Options" at bounding box center [753, 294] width 202 height 17
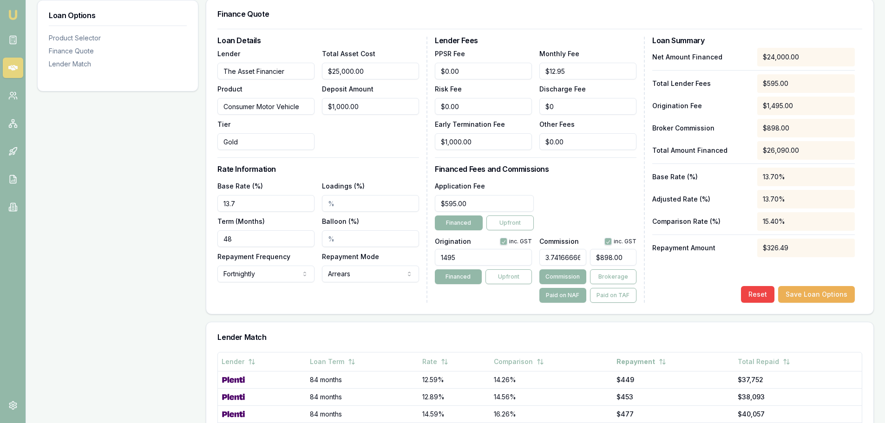
click at [677, 285] on div "Net Amount Financed $24,000.00 Total Lender Fees $595.00 Origination Fee $1,495…" at bounding box center [753, 175] width 202 height 255
click at [840, 291] on button "Save Loan Options" at bounding box center [816, 294] width 77 height 17
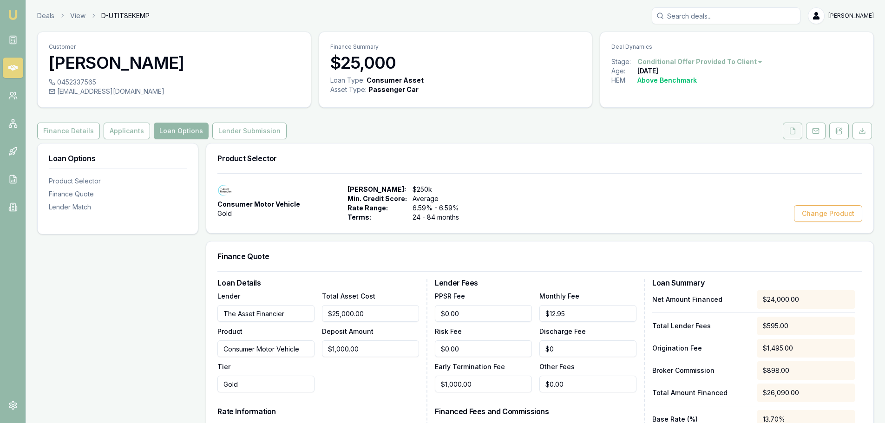
click at [797, 131] on button at bounding box center [792, 131] width 20 height 17
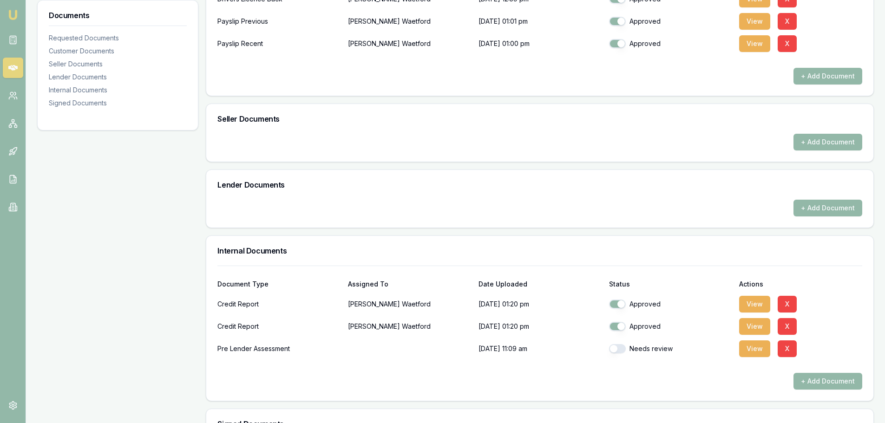
scroll to position [371, 0]
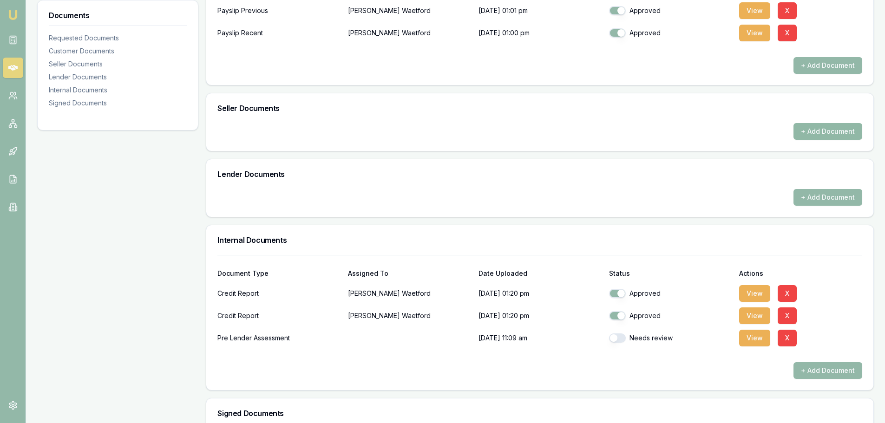
click at [807, 129] on button "+ Add Document" at bounding box center [827, 131] width 69 height 17
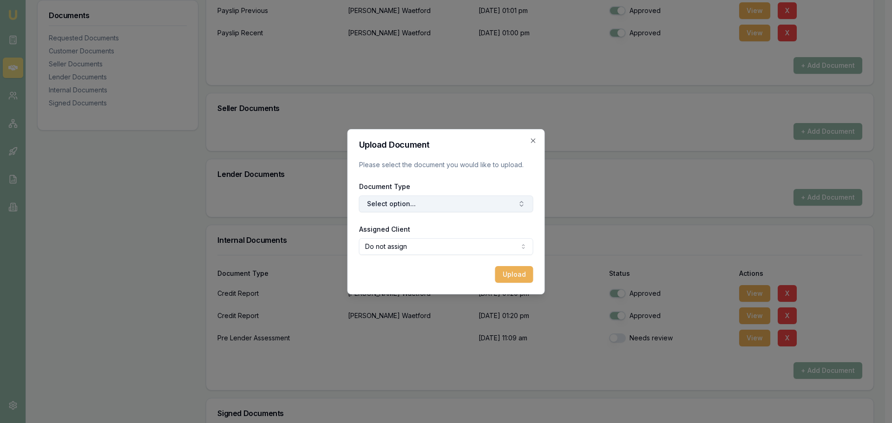
click at [437, 201] on button "Select option..." at bounding box center [446, 203] width 174 height 17
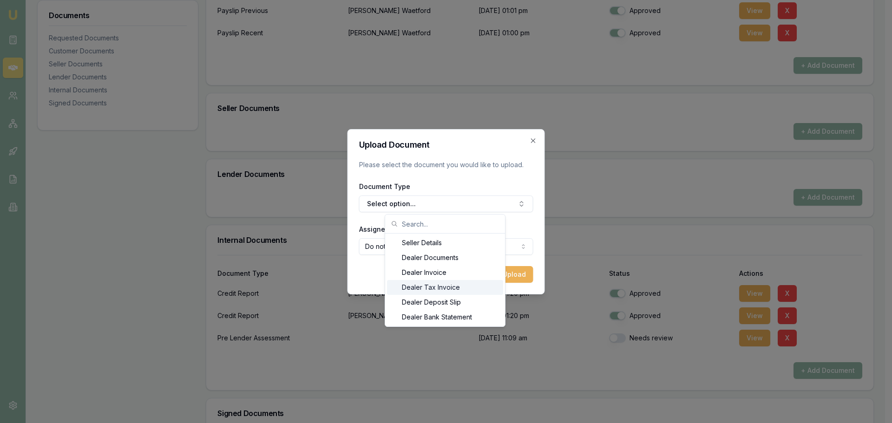
click at [445, 290] on div "Dealer Tax Invoice" at bounding box center [445, 287] width 116 height 15
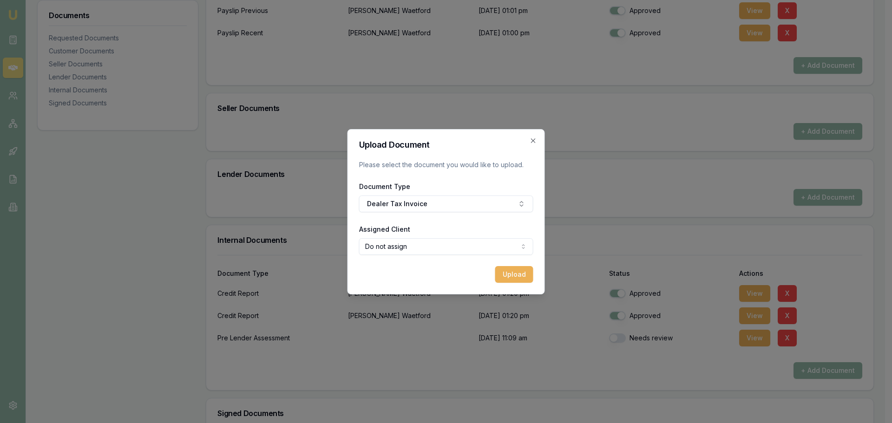
select select "U-6GIQZB5BLZ"
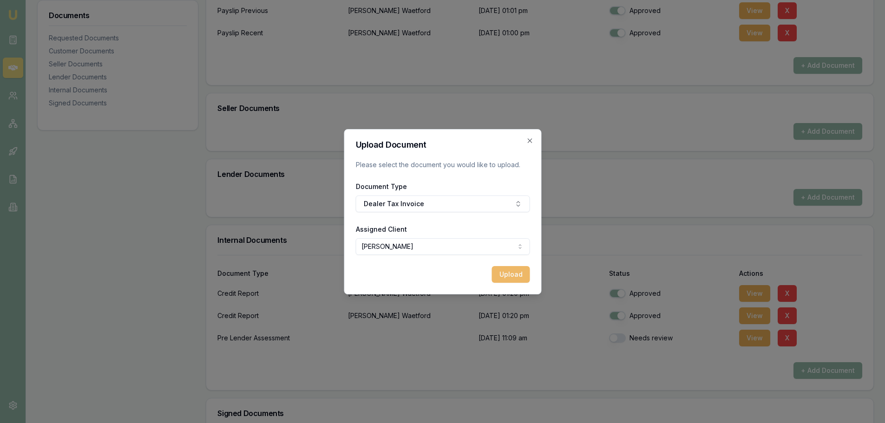
click at [516, 271] on button "Upload" at bounding box center [510, 274] width 38 height 17
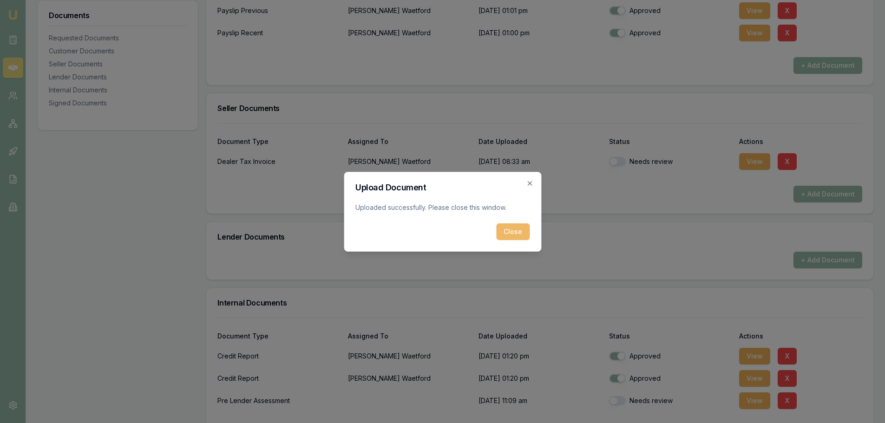
click at [515, 232] on button "Close" at bounding box center [512, 231] width 33 height 17
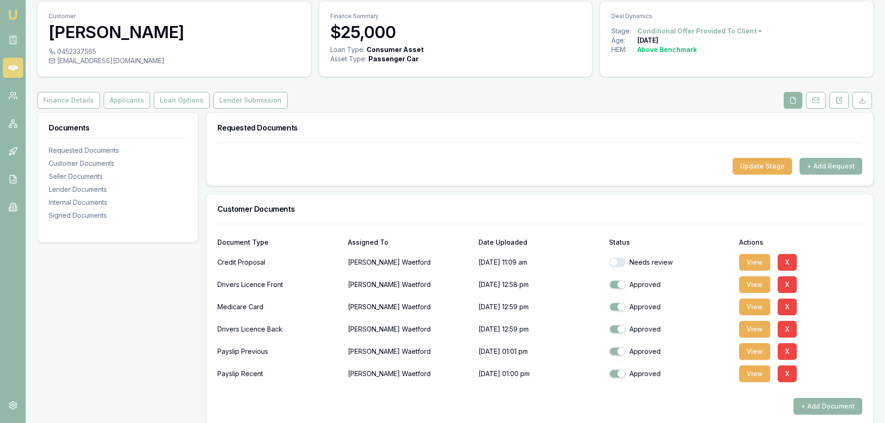
scroll to position [0, 0]
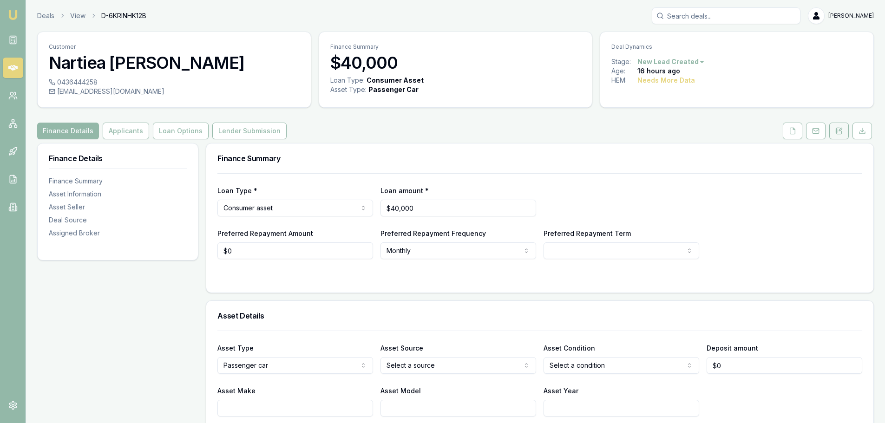
click at [839, 131] on icon at bounding box center [838, 130] width 7 height 7
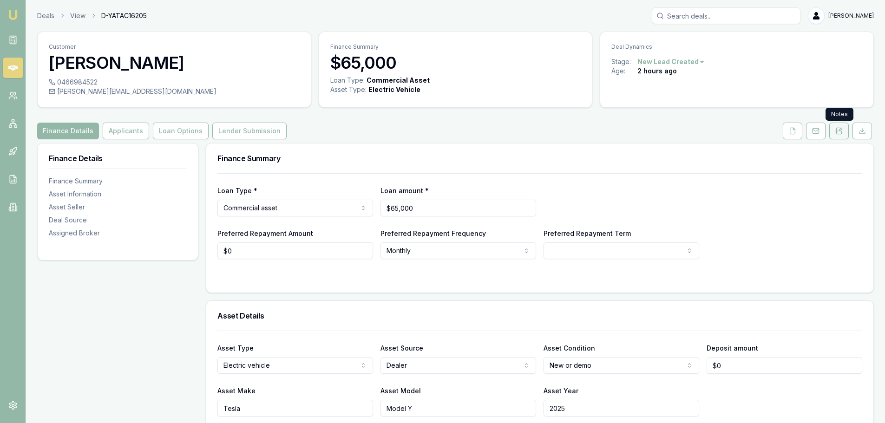
click at [837, 132] on icon at bounding box center [838, 130] width 7 height 7
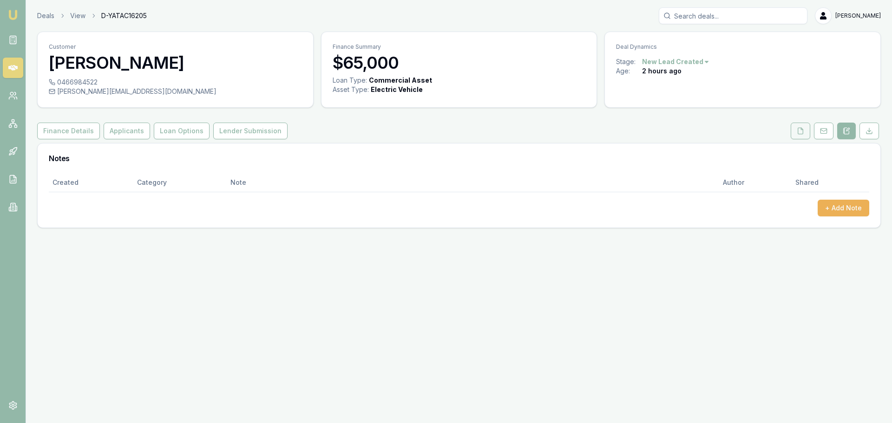
click at [804, 130] on button at bounding box center [800, 131] width 20 height 17
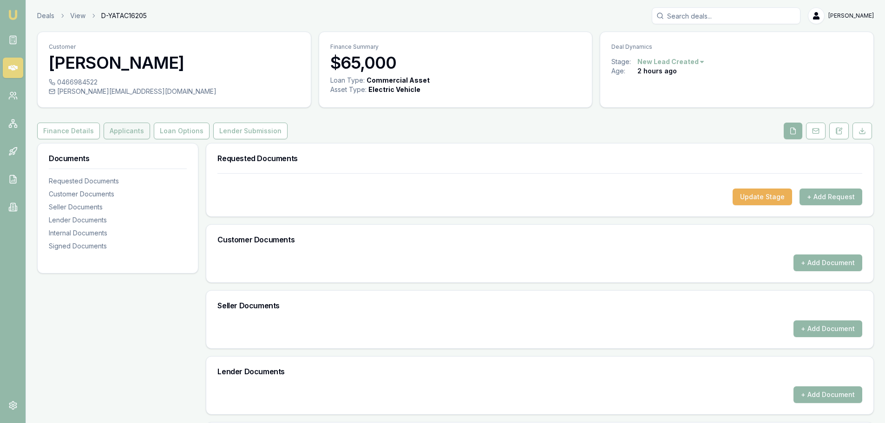
click at [121, 128] on button "Applicants" at bounding box center [127, 131] width 46 height 17
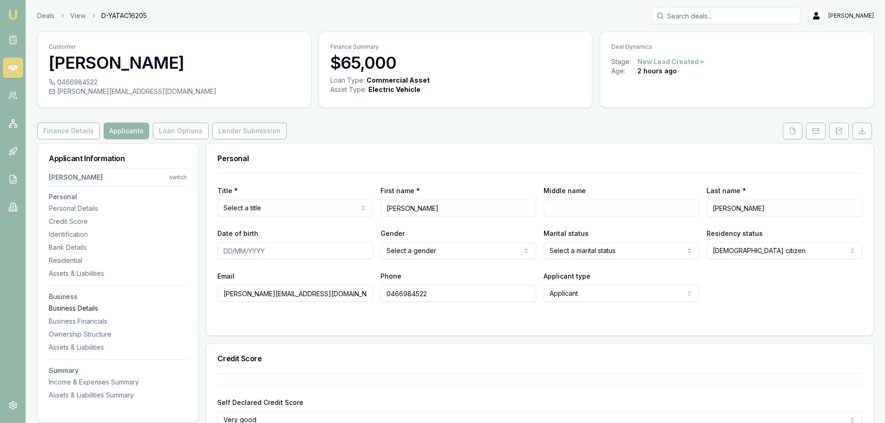
click at [78, 307] on div "Business Details" at bounding box center [118, 308] width 138 height 9
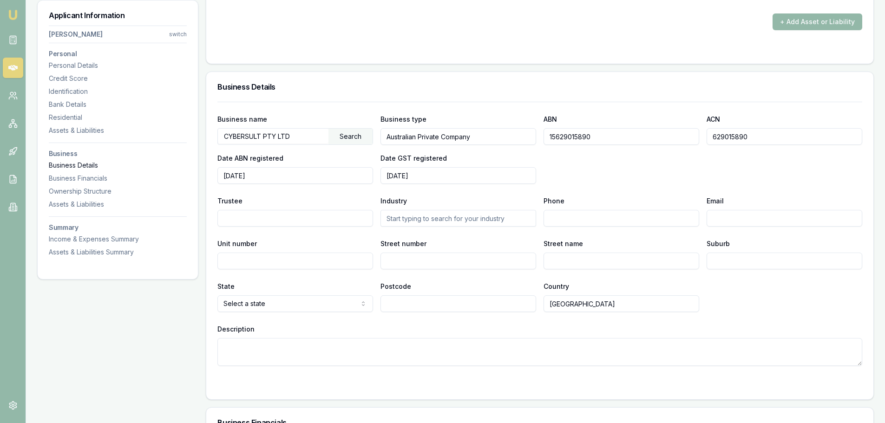
scroll to position [1273, 0]
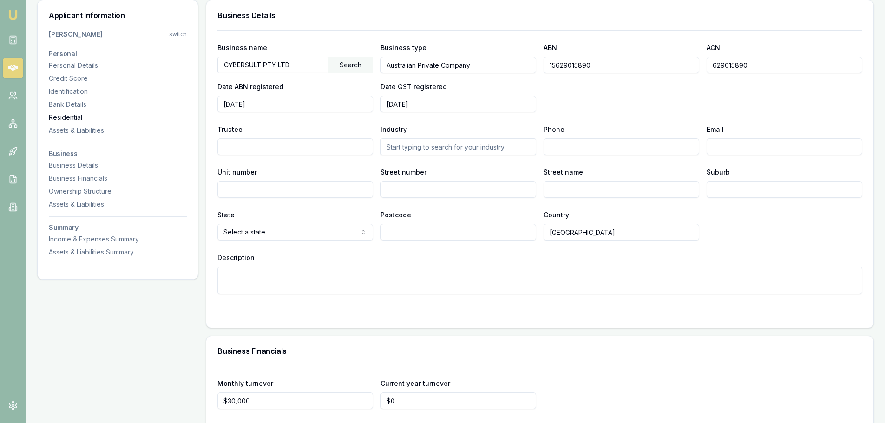
click at [66, 115] on div "Residential" at bounding box center [118, 117] width 138 height 9
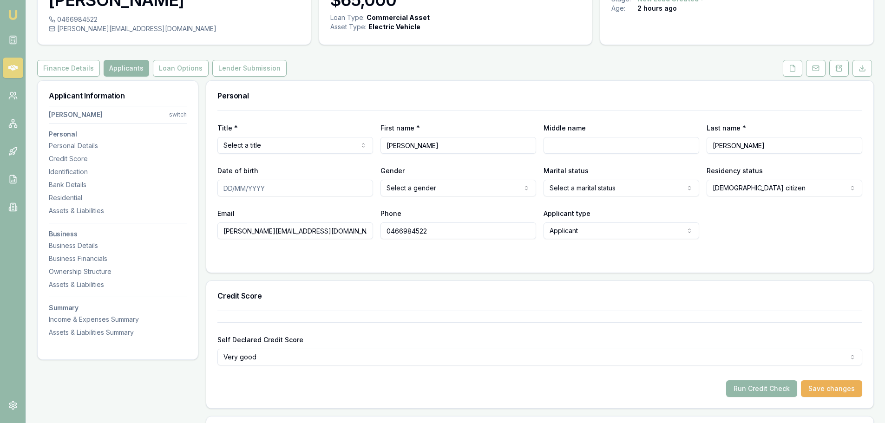
scroll to position [0, 0]
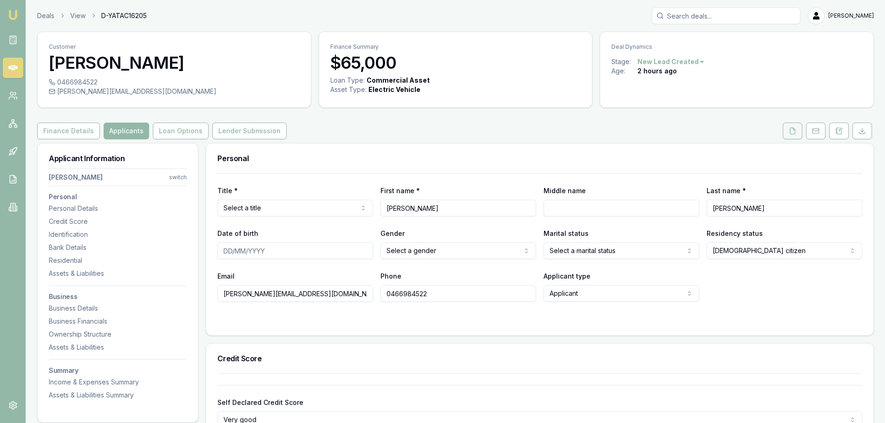
click at [787, 130] on button at bounding box center [792, 131] width 20 height 17
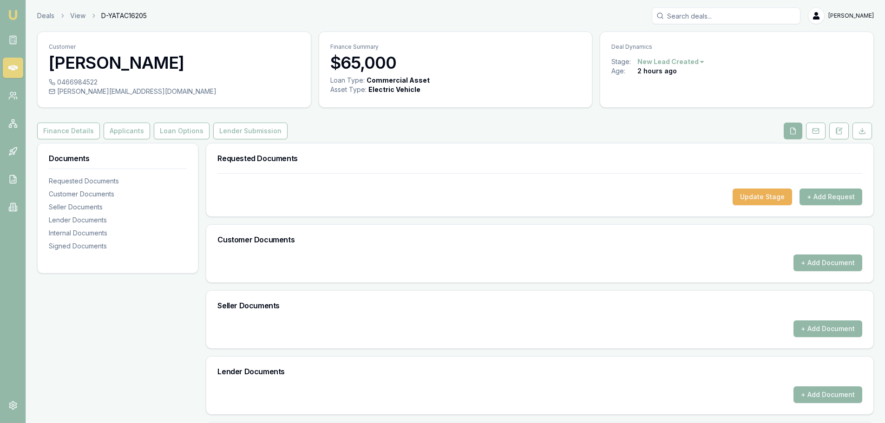
click at [816, 195] on button "+ Add Request" at bounding box center [830, 197] width 63 height 17
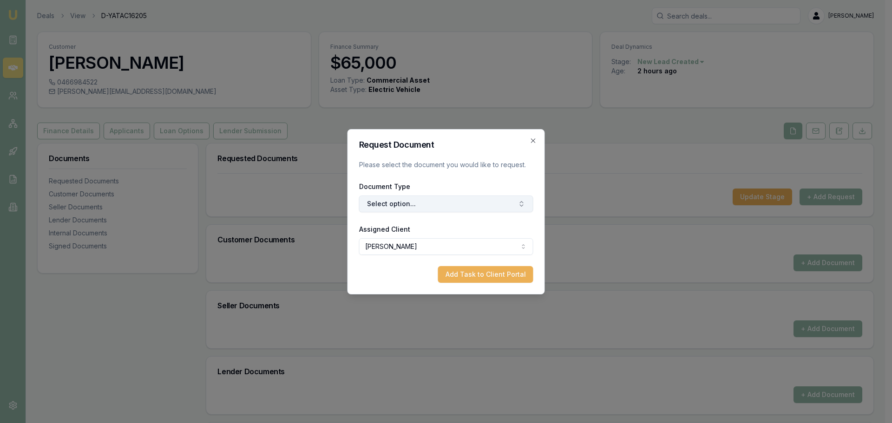
click at [436, 198] on button "Select option..." at bounding box center [446, 203] width 174 height 17
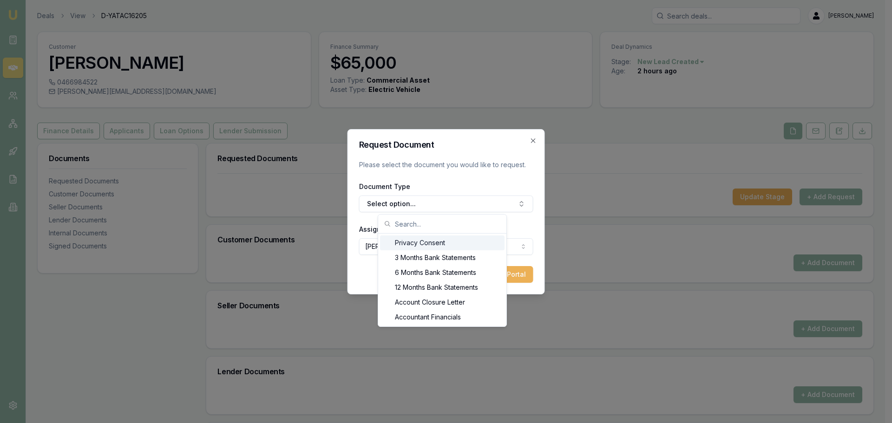
click at [410, 245] on div "Privacy Consent" at bounding box center [442, 242] width 124 height 15
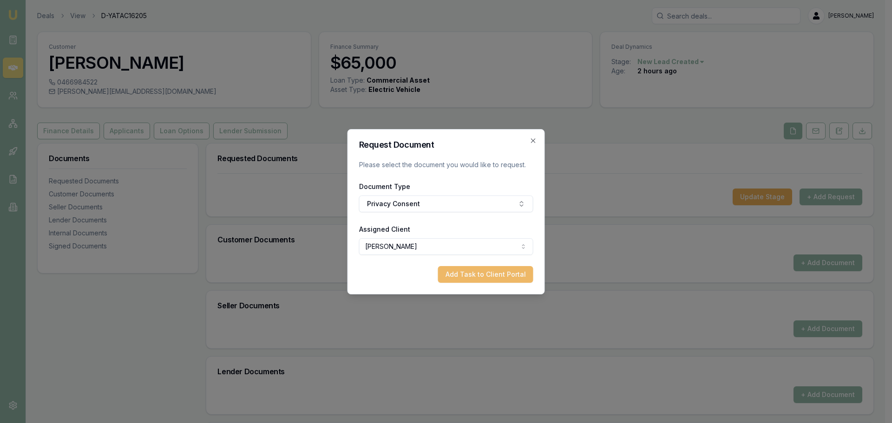
click at [484, 278] on button "Add Task to Client Portal" at bounding box center [485, 274] width 95 height 17
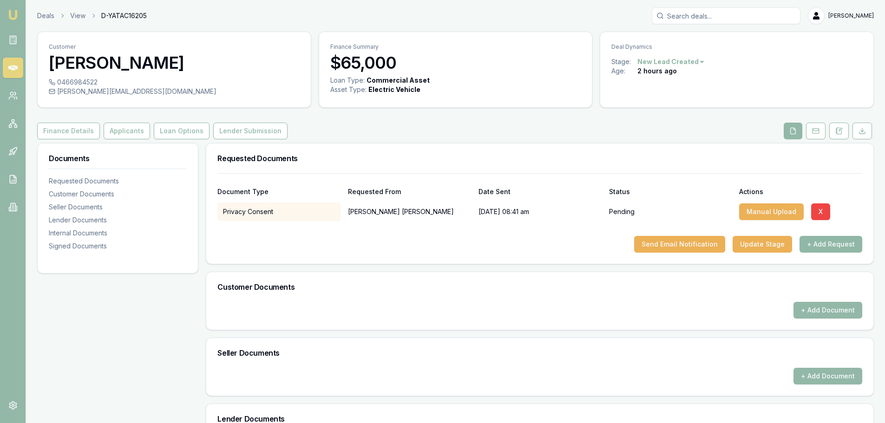
click at [822, 243] on button "+ Add Request" at bounding box center [830, 244] width 63 height 17
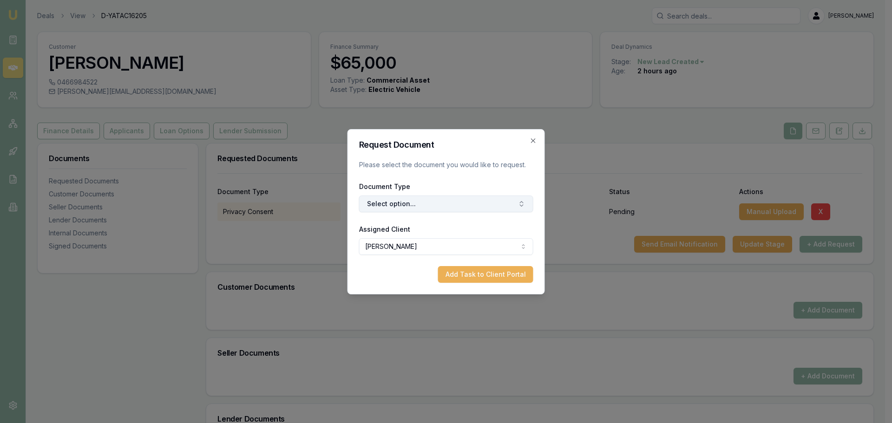
click at [506, 206] on button "Select option..." at bounding box center [446, 203] width 174 height 17
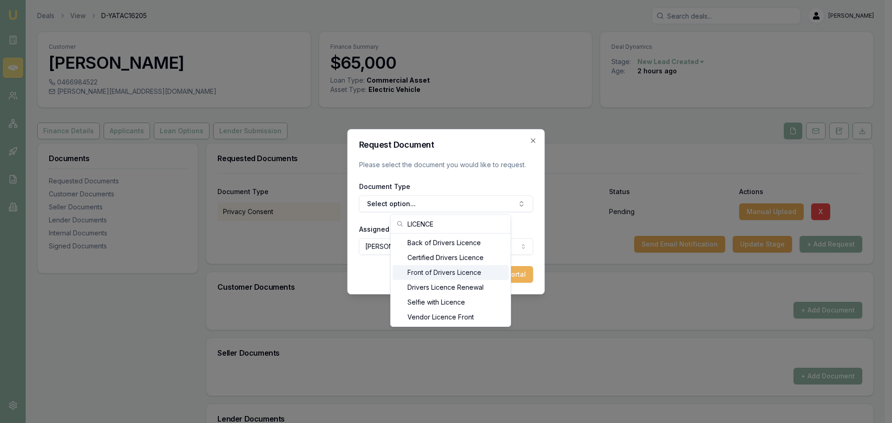
type input "LICENCE"
click at [455, 272] on div "Front of Drivers Licence" at bounding box center [450, 272] width 116 height 15
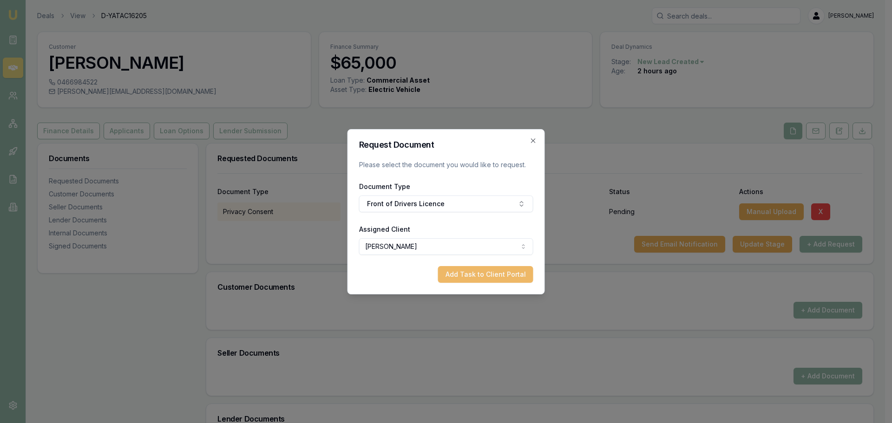
click at [485, 278] on button "Add Task to Client Portal" at bounding box center [485, 274] width 95 height 17
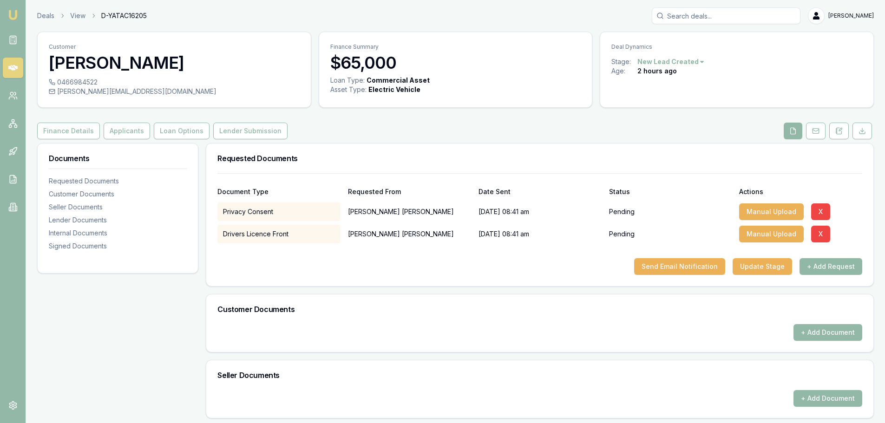
click at [834, 269] on button "+ Add Request" at bounding box center [830, 266] width 63 height 17
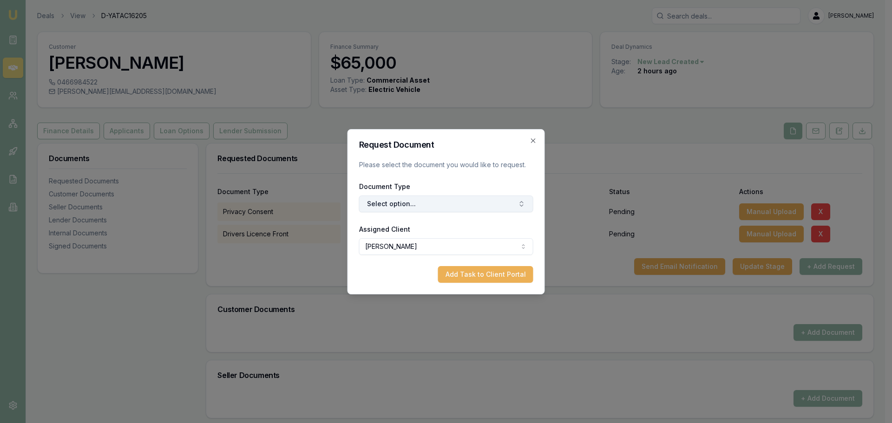
click at [484, 202] on button "Select option..." at bounding box center [446, 203] width 174 height 17
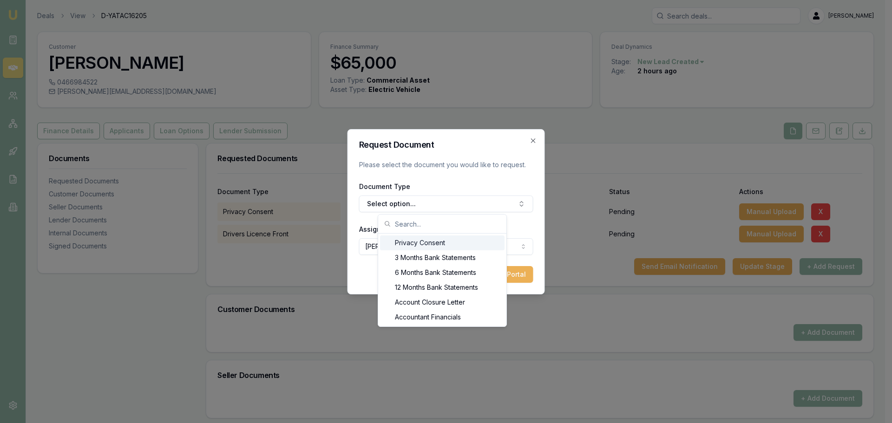
click at [418, 225] on input "text" at bounding box center [448, 224] width 106 height 19
type input "LICENCE"
click at [456, 242] on div "Back of Drivers Licence" at bounding box center [450, 242] width 116 height 15
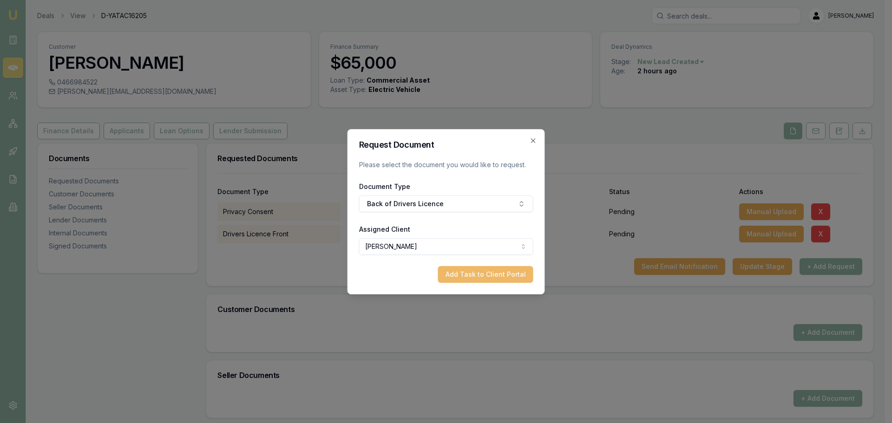
click at [491, 273] on button "Add Task to Client Portal" at bounding box center [485, 274] width 95 height 17
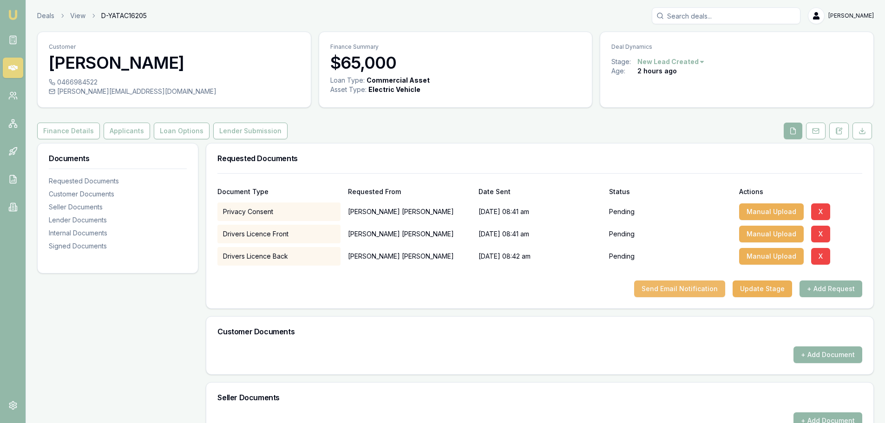
click at [701, 293] on button "Send Email Notification" at bounding box center [679, 288] width 91 height 17
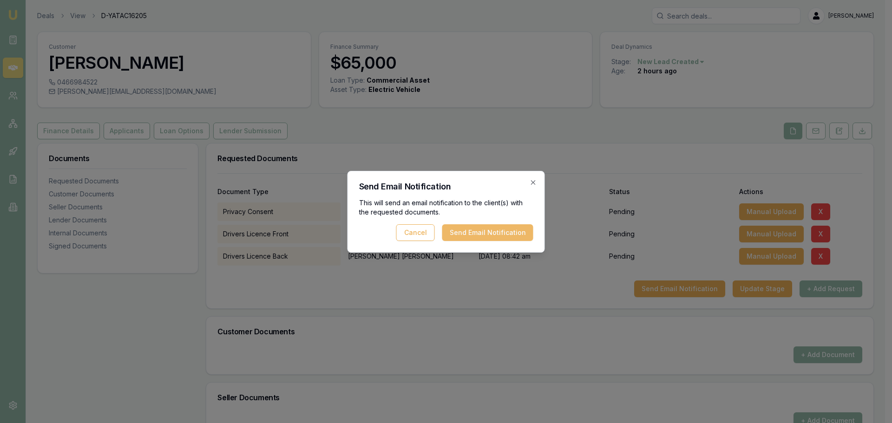
click at [503, 232] on button "Send Email Notification" at bounding box center [487, 232] width 91 height 17
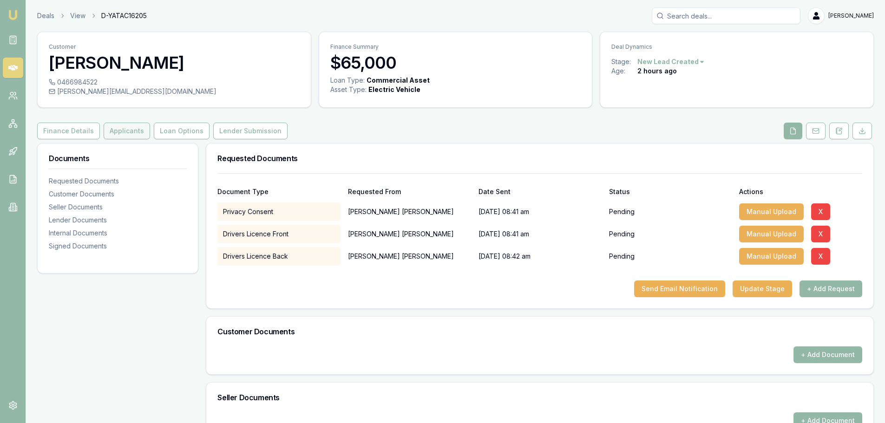
click at [128, 129] on button "Applicants" at bounding box center [127, 131] width 46 height 17
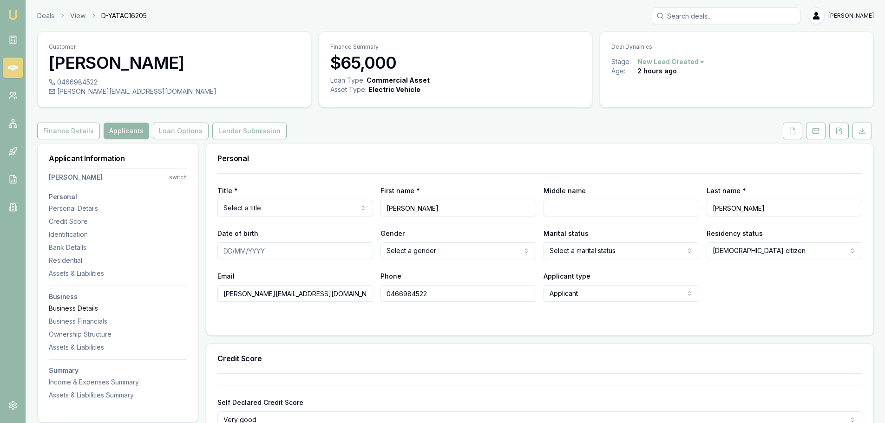
click at [98, 306] on div "Business Details" at bounding box center [118, 308] width 138 height 9
drag, startPoint x: 840, startPoint y: 130, endPoint x: 853, endPoint y: 150, distance: 23.8
click at [840, 130] on icon at bounding box center [838, 130] width 7 height 7
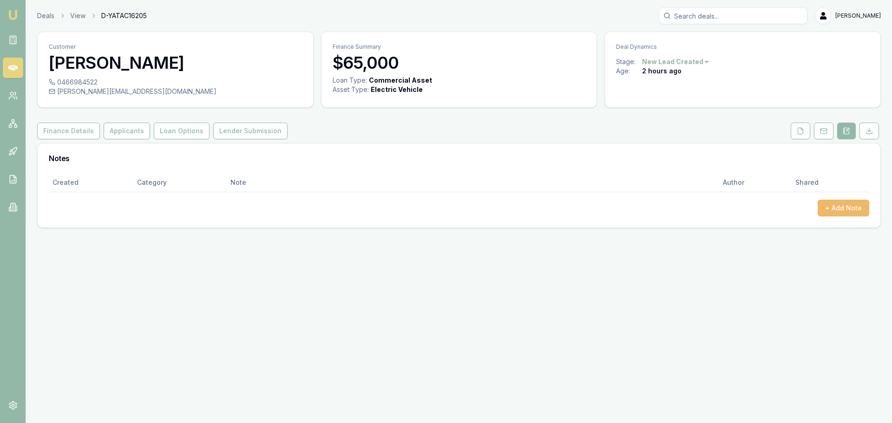
click at [841, 206] on button "+ Add Note" at bounding box center [843, 208] width 52 height 17
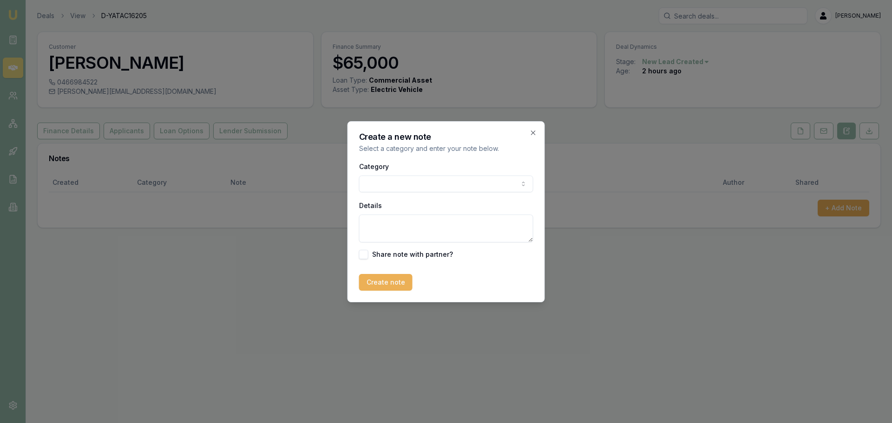
click at [463, 184] on body "Emu Broker Deals View D-YATAC16205 Erin Shield Toggle Menu Customer Robyn Baile…" at bounding box center [446, 211] width 892 height 423
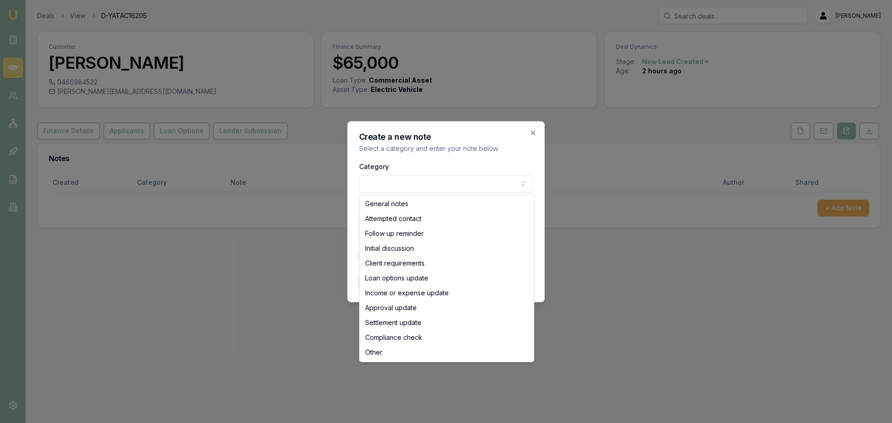
select select "ATTEMPTED_CONTACT"
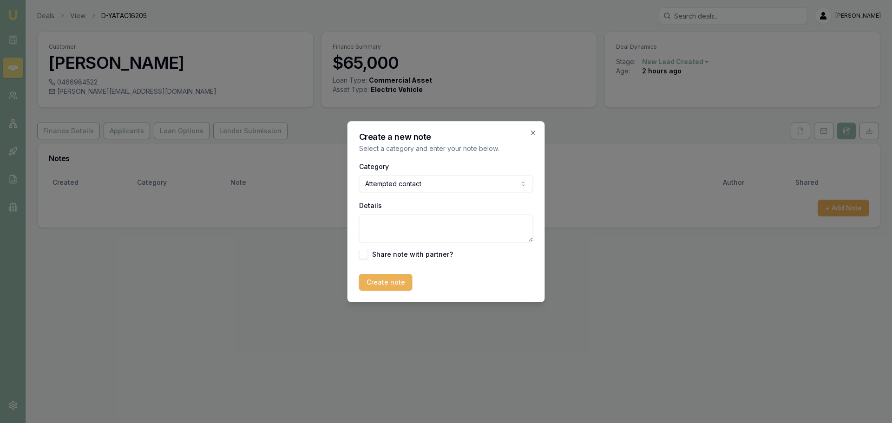
click at [414, 225] on textarea "Details" at bounding box center [446, 229] width 174 height 28
type textarea "sent intro text"
click at [389, 286] on button "Create note" at bounding box center [385, 282] width 53 height 17
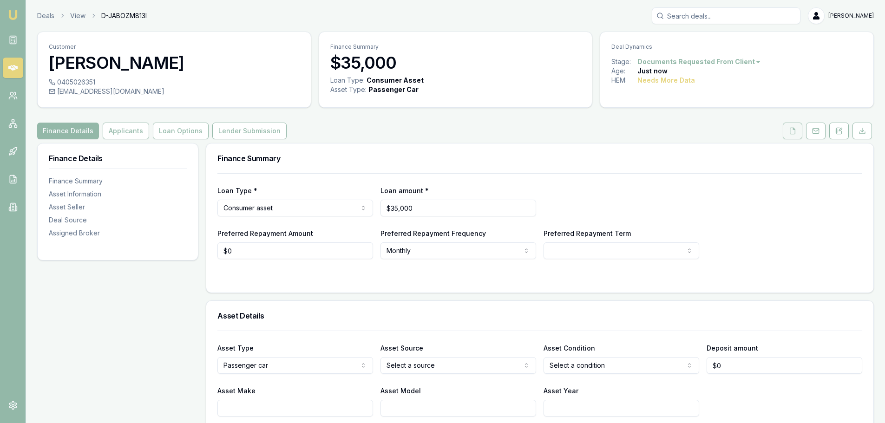
click at [788, 135] on button at bounding box center [792, 131] width 20 height 17
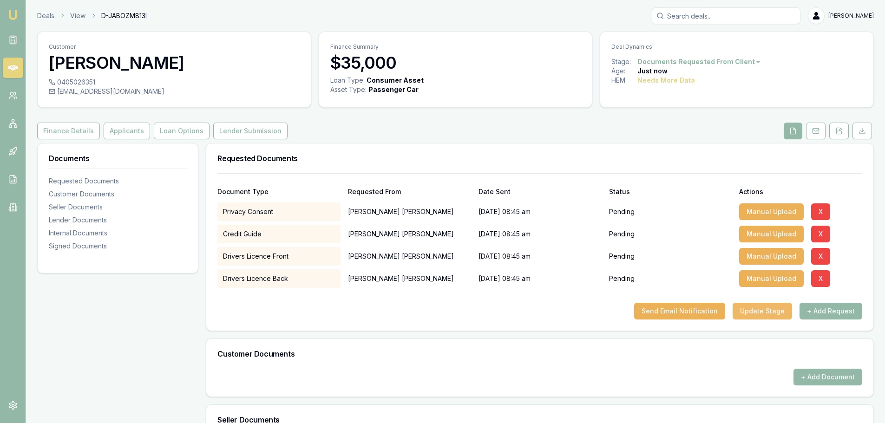
click at [771, 310] on button "Update Stage" at bounding box center [761, 311] width 59 height 17
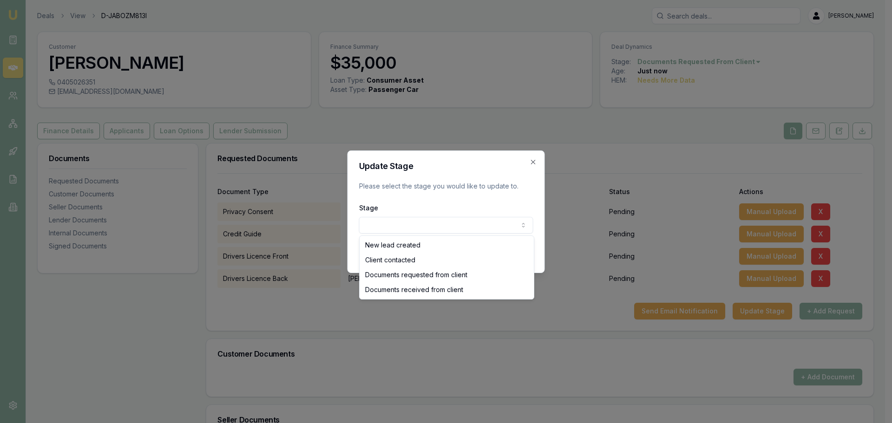
click at [516, 222] on body "Emu Broker Deals View D-JABOZM813I [PERSON_NAME] Shield Toggle Menu Customer [P…" at bounding box center [442, 211] width 885 height 423
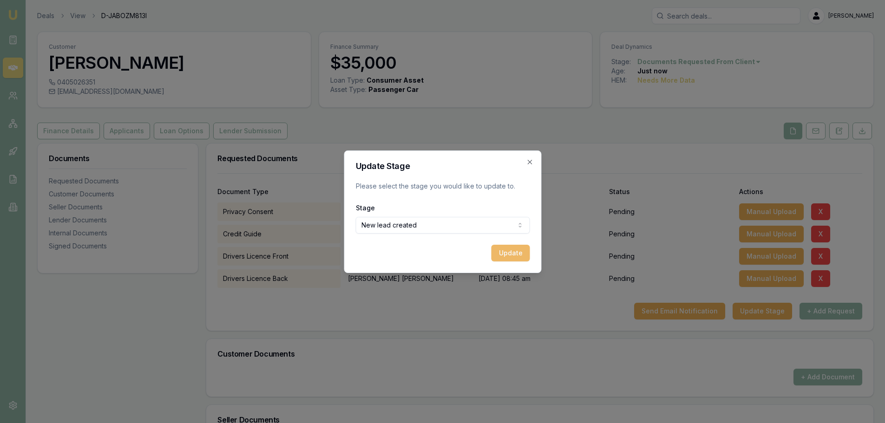
click at [509, 252] on button "Update" at bounding box center [510, 253] width 39 height 17
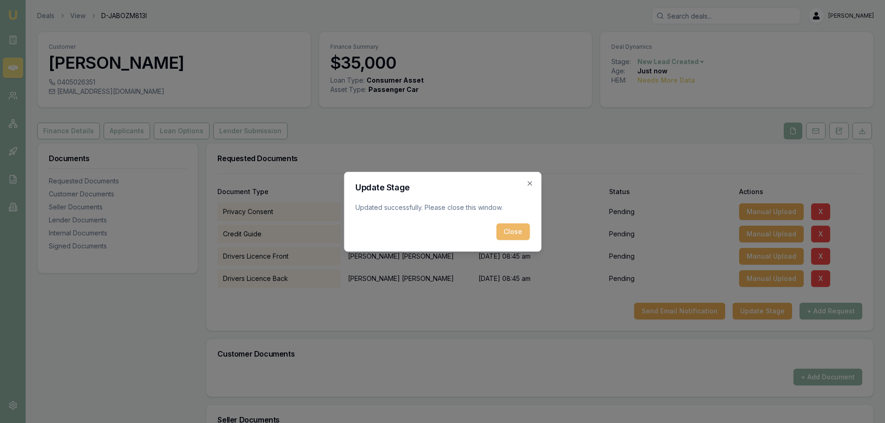
click at [511, 230] on button "Close" at bounding box center [512, 231] width 33 height 17
